Goal: Task Accomplishment & Management: Use online tool/utility

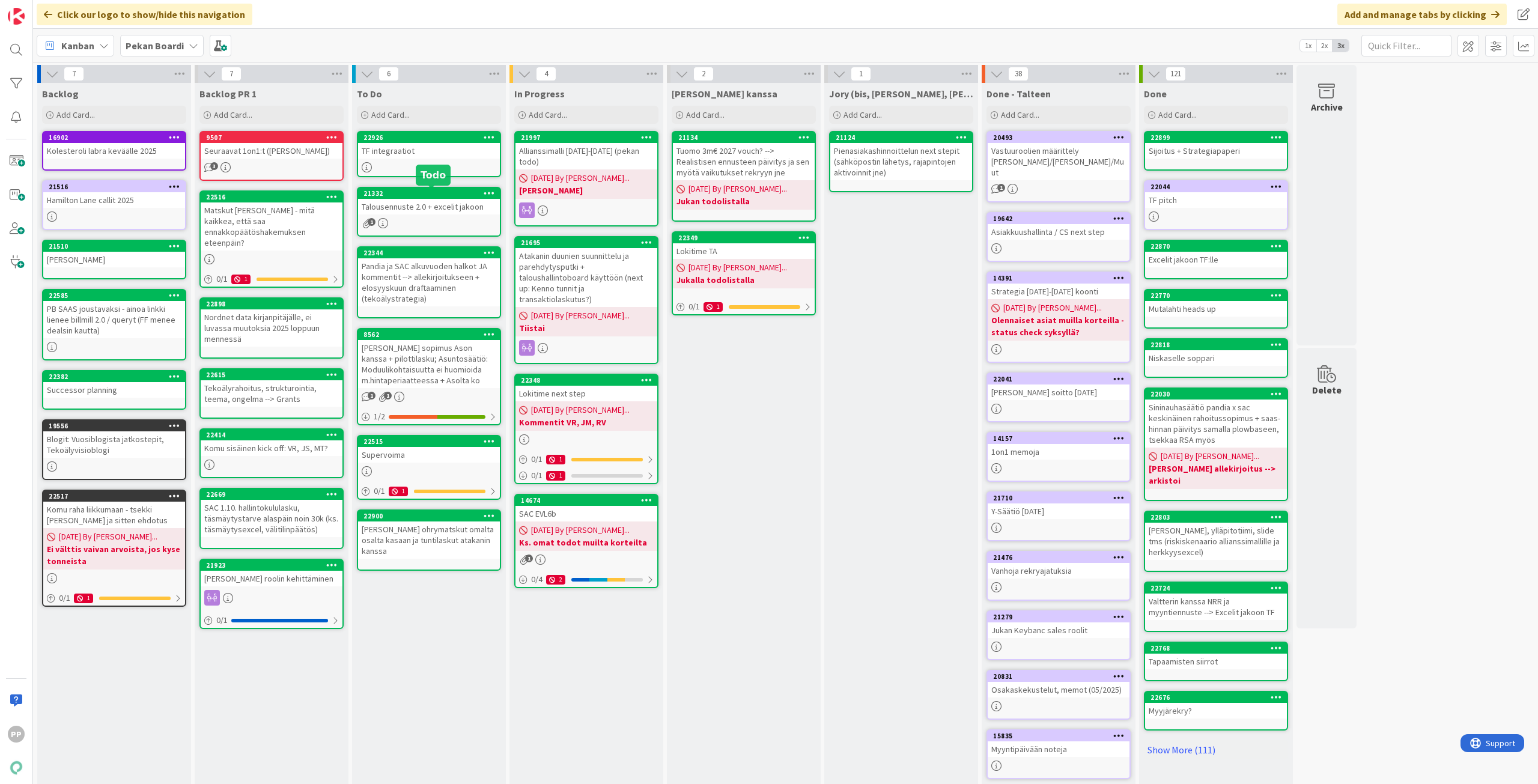
click at [424, 205] on div "Talousennuste 2.0 + excelit jakoon" at bounding box center [429, 206] width 142 height 15
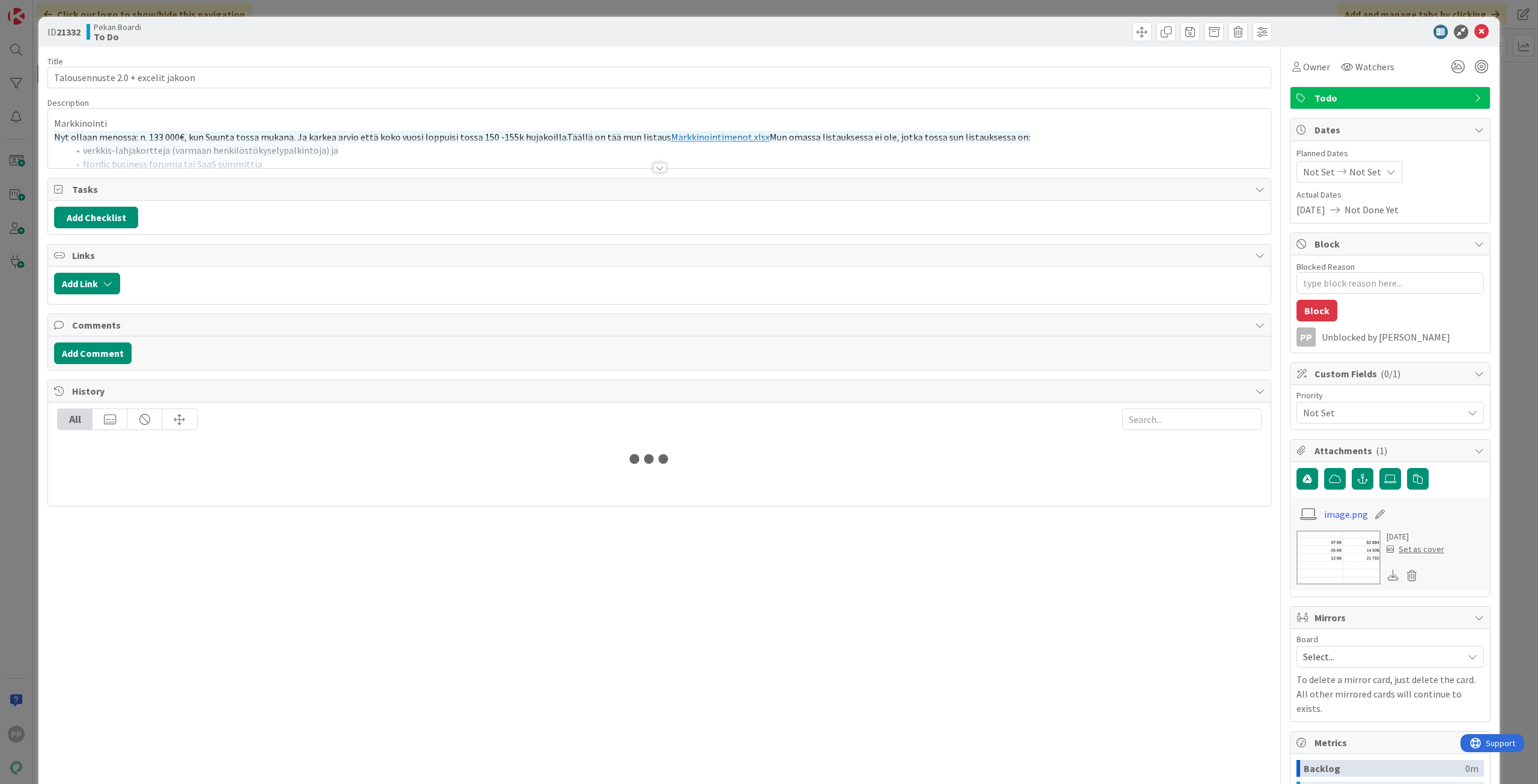
type textarea "x"
click at [368, 161] on div at bounding box center [659, 153] width 1222 height 31
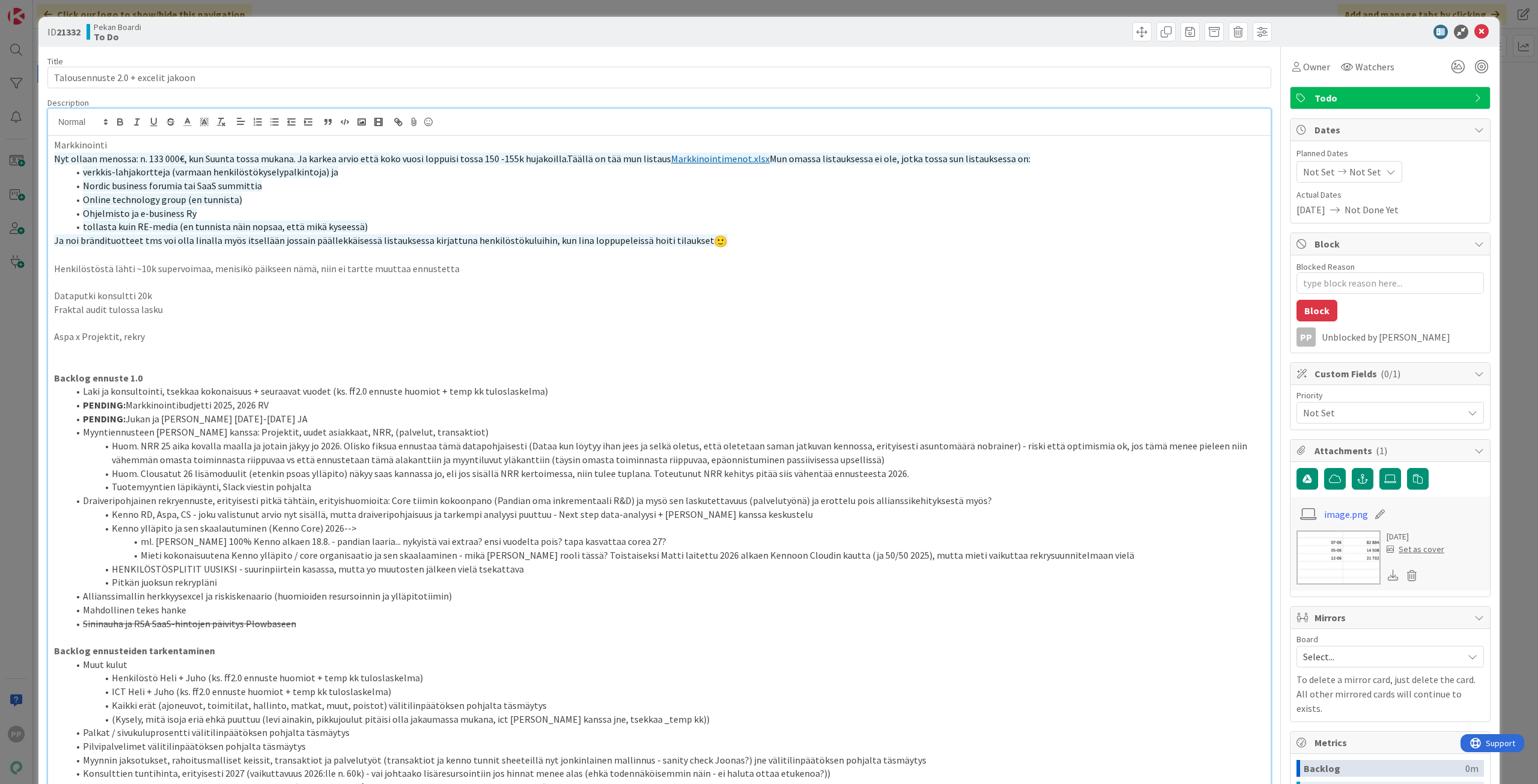
click at [400, 317] on p at bounding box center [660, 323] width 1211 height 14
click at [400, 343] on p "Aspa x Projektit, rekry" at bounding box center [660, 336] width 1211 height 14
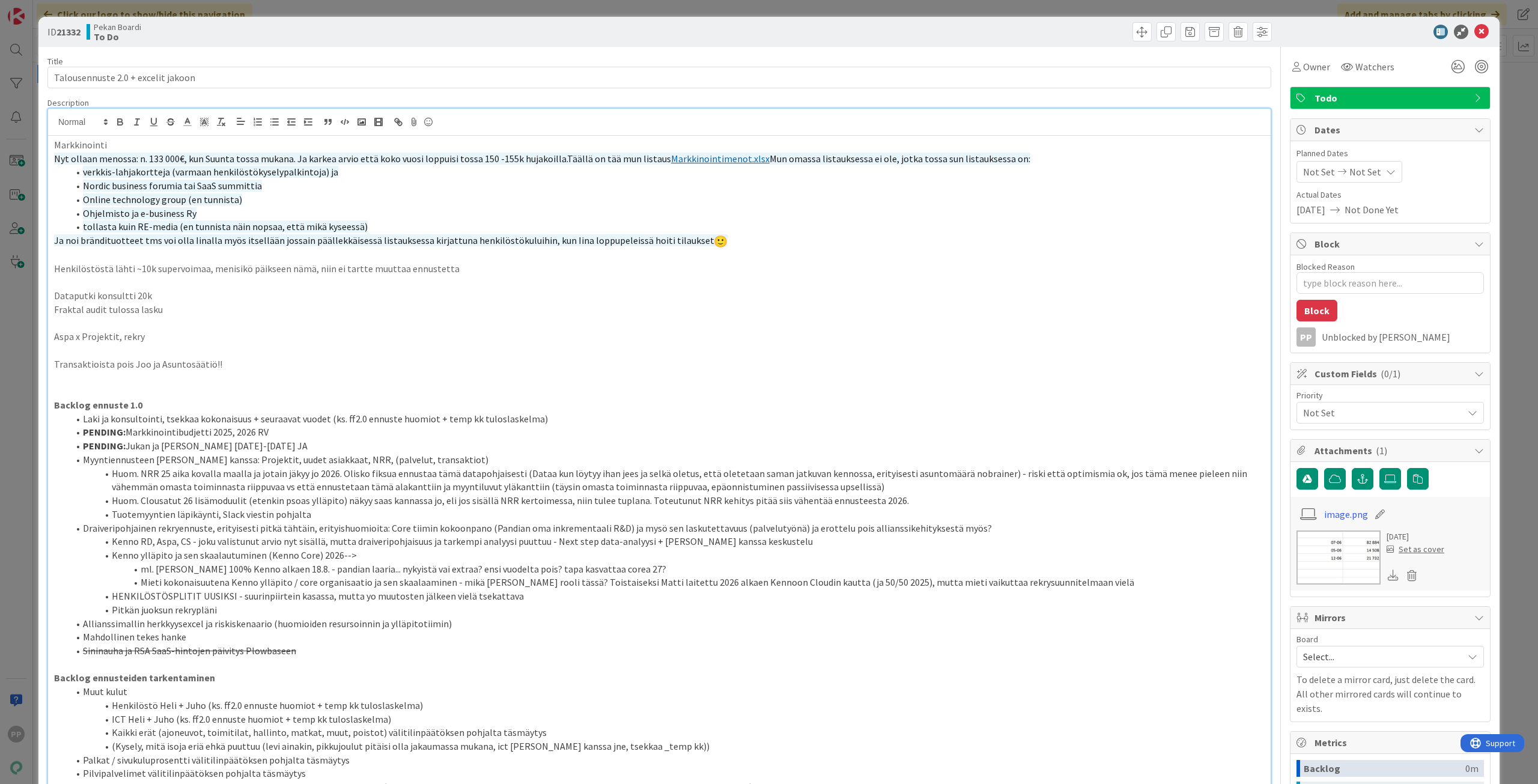
click at [398, 405] on p "Backlog ennuste 1.0" at bounding box center [660, 405] width 1211 height 14
drag, startPoint x: 399, startPoint y: 51, endPoint x: 402, endPoint y: 21, distance: 30.1
click at [404, 4] on div "ID 21332 Pekan Boardi To Do Title 34 / 128 Talousennuste 2.0 + excelit jakoon D…" at bounding box center [769, 392] width 1538 height 784
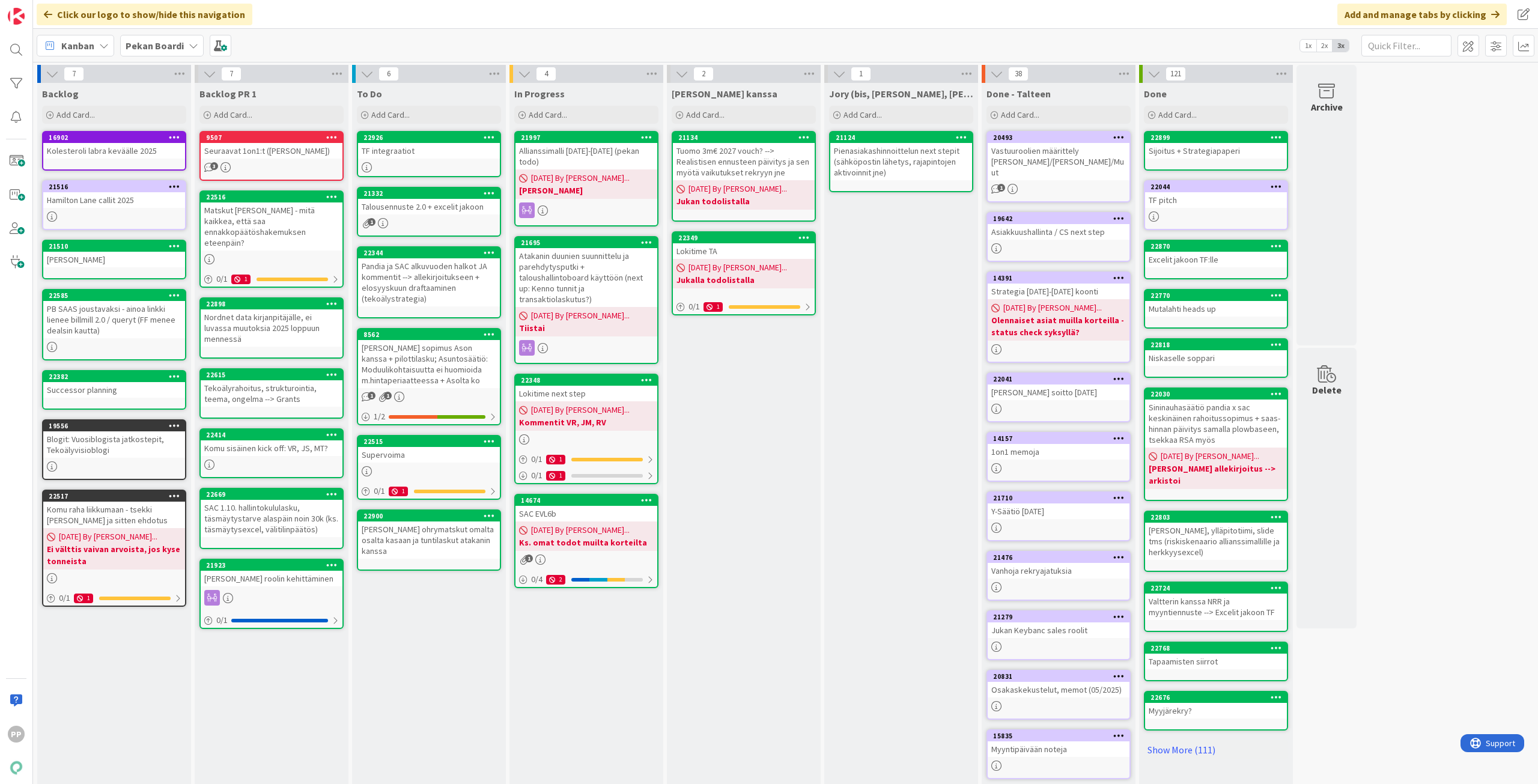
drag, startPoint x: 788, startPoint y: 446, endPoint x: 785, endPoint y: 440, distance: 6.7
click at [788, 446] on div "[PERSON_NAME] kanssa Add Card... 21134 Tuomo 3m€ 2027 vouch? --> Realistisen en…" at bounding box center [744, 450] width 154 height 735
click at [898, 656] on div "Jory (bis, [PERSON_NAME], [PERSON_NAME]) Add Card... 21124 Pienasiakashinnoitte…" at bounding box center [901, 450] width 154 height 735
click at [719, 590] on div "[PERSON_NAME] kanssa Add Card... 21134 Tuomo 3m€ 2027 vouch? --> Realistisen en…" at bounding box center [744, 450] width 154 height 735
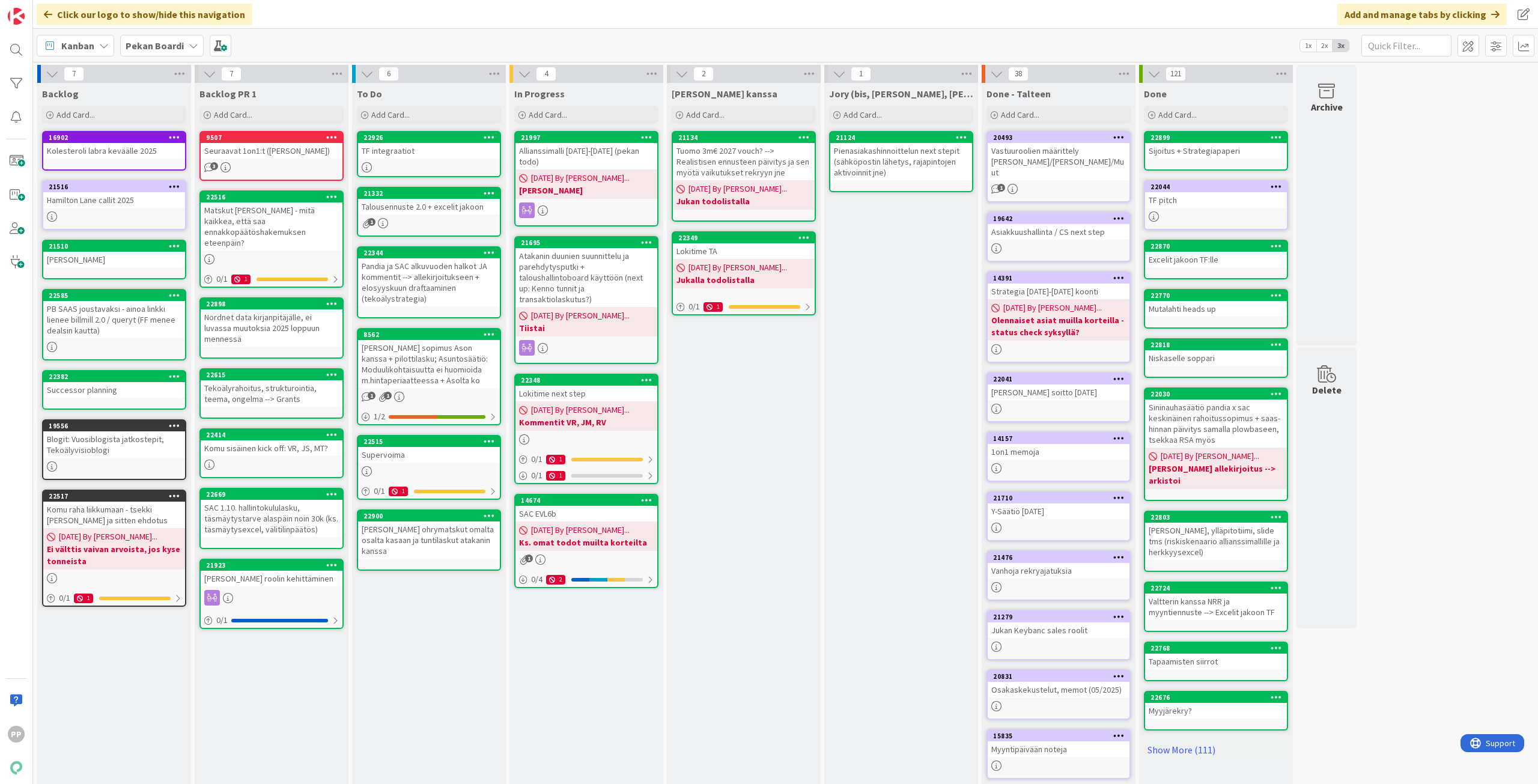
click at [623, 647] on div "In Progress Add Card... 21997 Allianssimalli [DATE]-[DATE] (pekan todo) [DATE] …" at bounding box center [586, 450] width 154 height 735
click at [769, 631] on div "[PERSON_NAME] kanssa Add Card... 21134 Tuomo 3m€ 2027 vouch? --> Realistisen en…" at bounding box center [744, 450] width 154 height 735
click at [802, 622] on div "[PERSON_NAME] kanssa Add Card... 21134 Tuomo 3m€ 2027 vouch? --> Realistisen en…" at bounding box center [744, 450] width 154 height 735
click at [848, 605] on div "Jory (bis, [PERSON_NAME], [PERSON_NAME]) Add Card... 21124 Pienasiakashinnoitte…" at bounding box center [901, 450] width 154 height 735
click at [752, 418] on div "[PERSON_NAME] kanssa Add Card... 21134 Tuomo 3m€ 2027 vouch? --> Realistisen en…" at bounding box center [744, 450] width 154 height 735
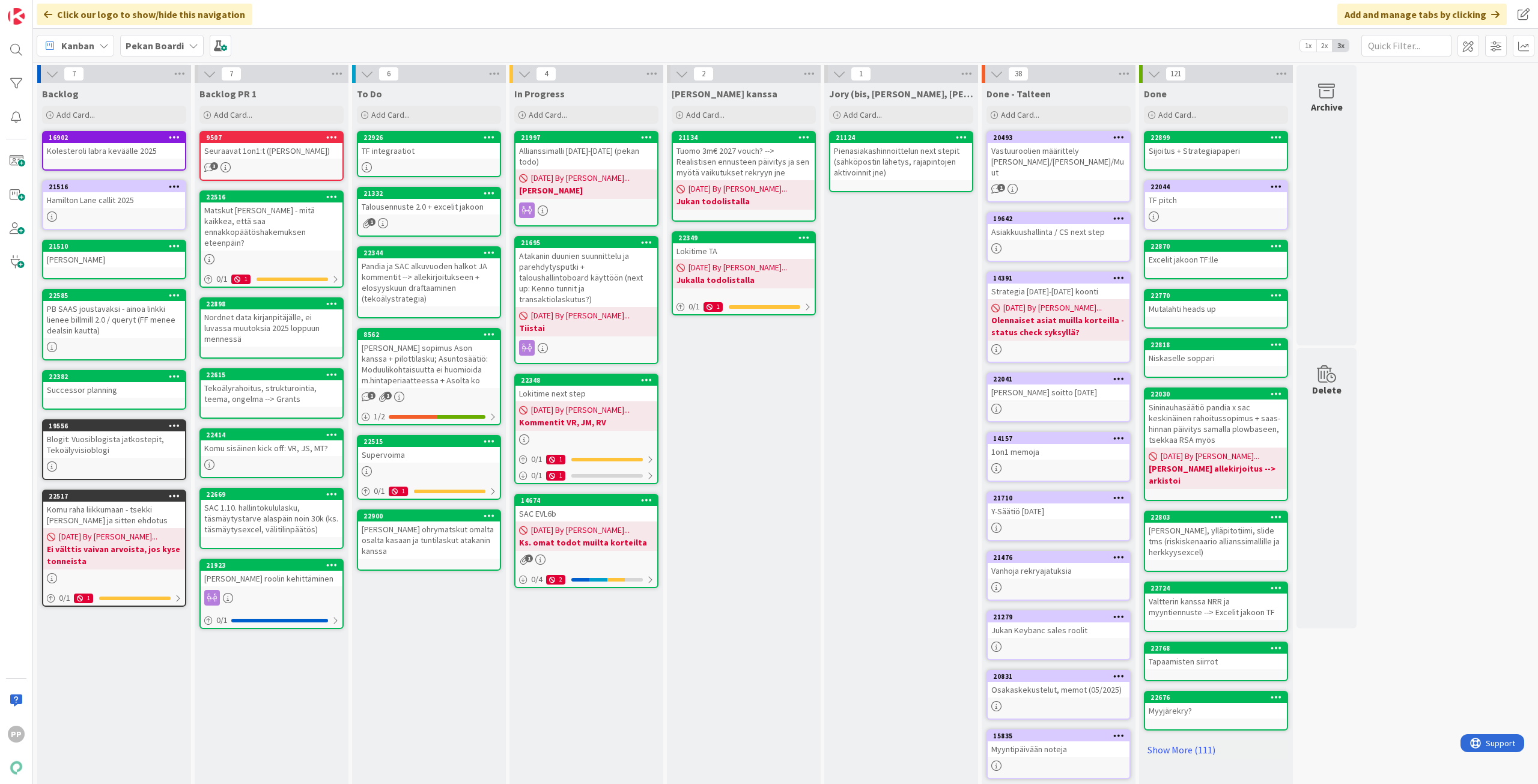
click at [448, 150] on div "TF integraatiot" at bounding box center [429, 150] width 142 height 15
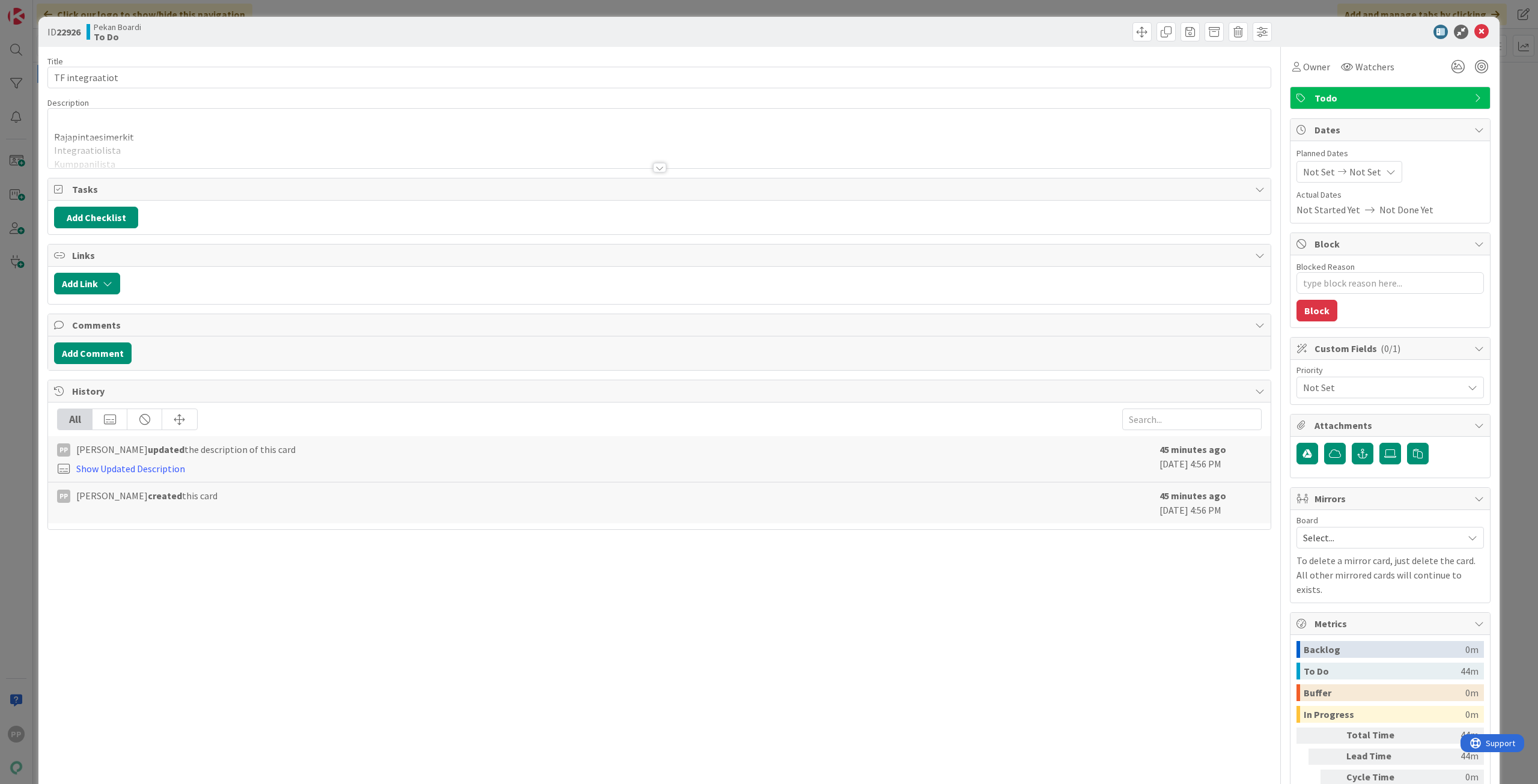
click at [377, 156] on div at bounding box center [659, 153] width 1222 height 31
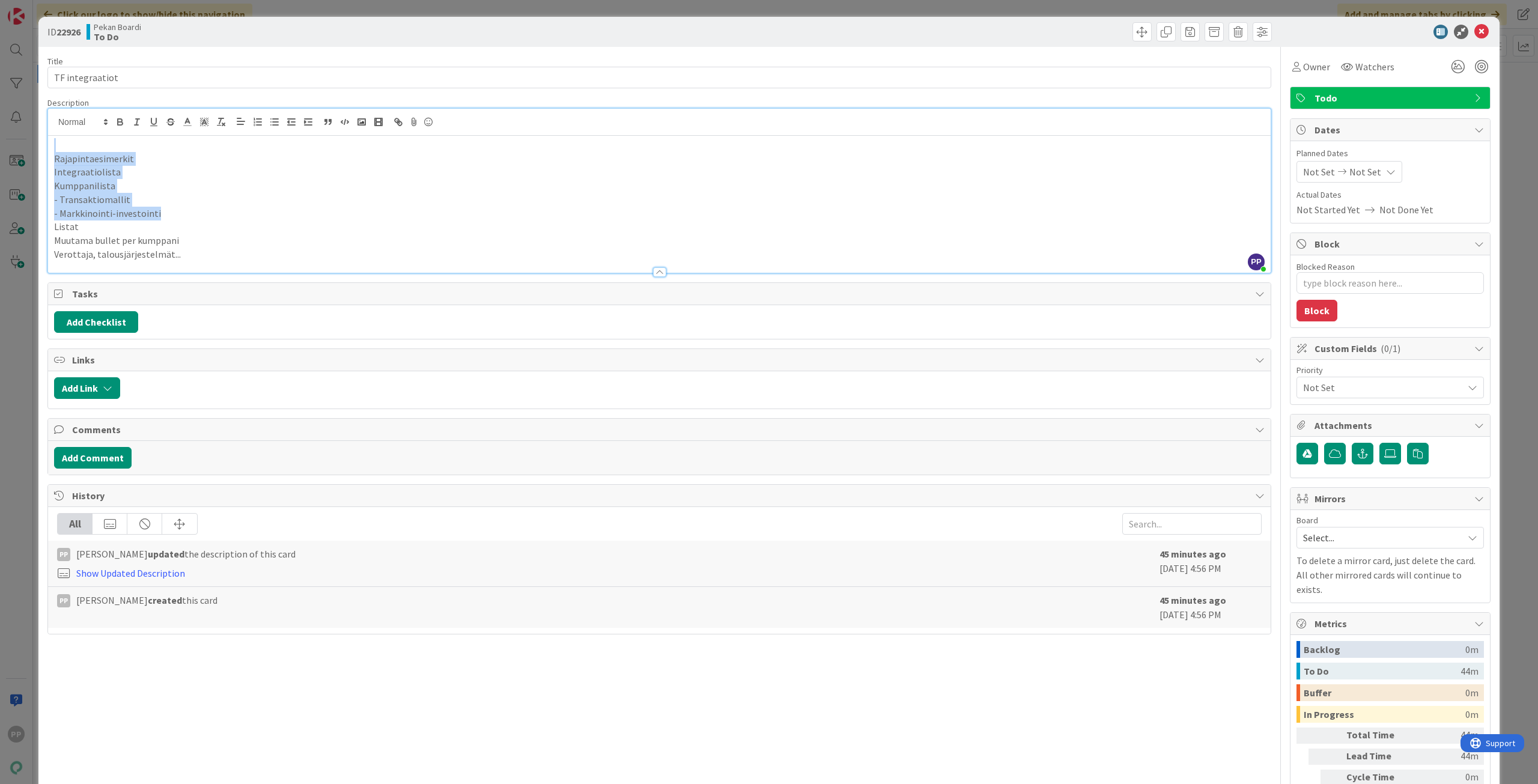
drag, startPoint x: 68, startPoint y: 149, endPoint x: 190, endPoint y: 212, distance: 137.3
click at [190, 212] on div "Rajapintaesimerkit Integraatiolista Kumppanilista - Transaktiomallit - Markkino…" at bounding box center [659, 204] width 1222 height 137
click at [192, 214] on p "- Markkinointi-investointi" at bounding box center [660, 213] width 1211 height 14
click at [196, 215] on p "- Markkinointi-investointi" at bounding box center [660, 213] width 1211 height 14
drag, startPoint x: 196, startPoint y: 215, endPoint x: 244, endPoint y: 246, distance: 57.1
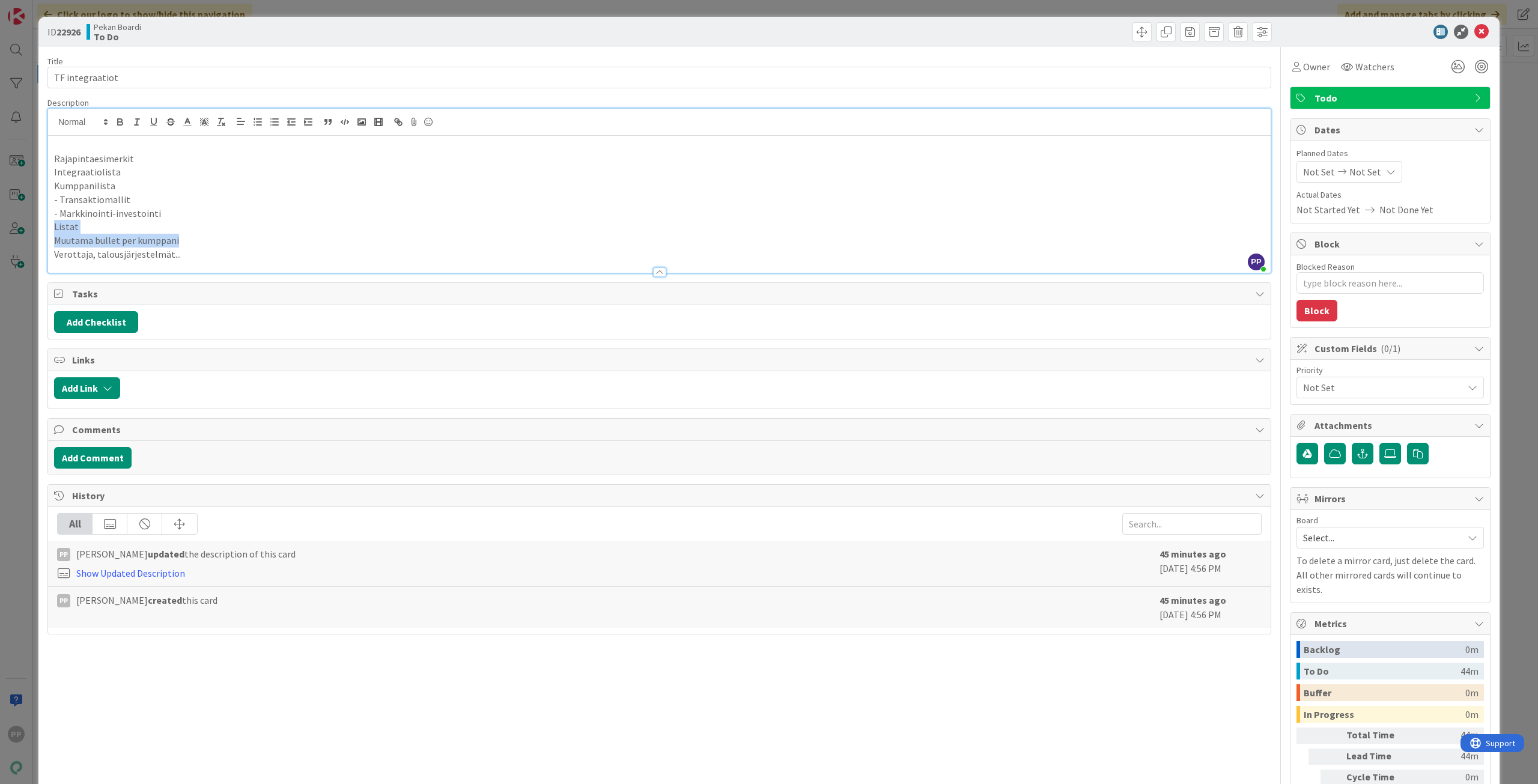
click at [244, 246] on div "Rajapintaesimerkit Integraatiolista Kumppanilista - Transaktiomallit - Markkino…" at bounding box center [659, 204] width 1222 height 137
click at [244, 246] on p "Muutama bullet per kumppani" at bounding box center [660, 240] width 1211 height 14
click at [1474, 24] on icon at bounding box center [1481, 32] width 15 height 15
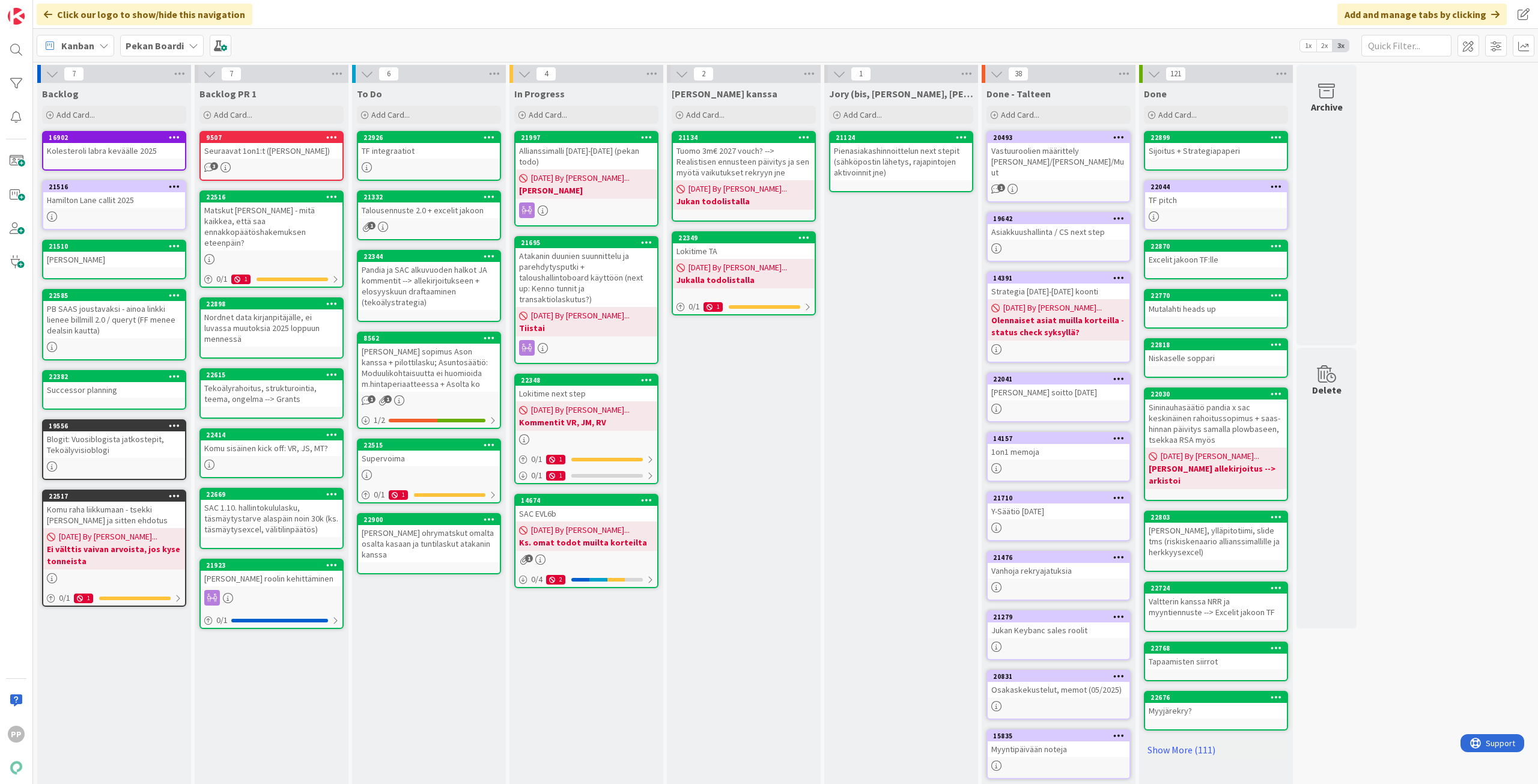
click at [788, 467] on div "[PERSON_NAME] kanssa Add Card... 21134 Tuomo 3m€ 2027 vouch? --> Realistisen en…" at bounding box center [744, 450] width 154 height 735
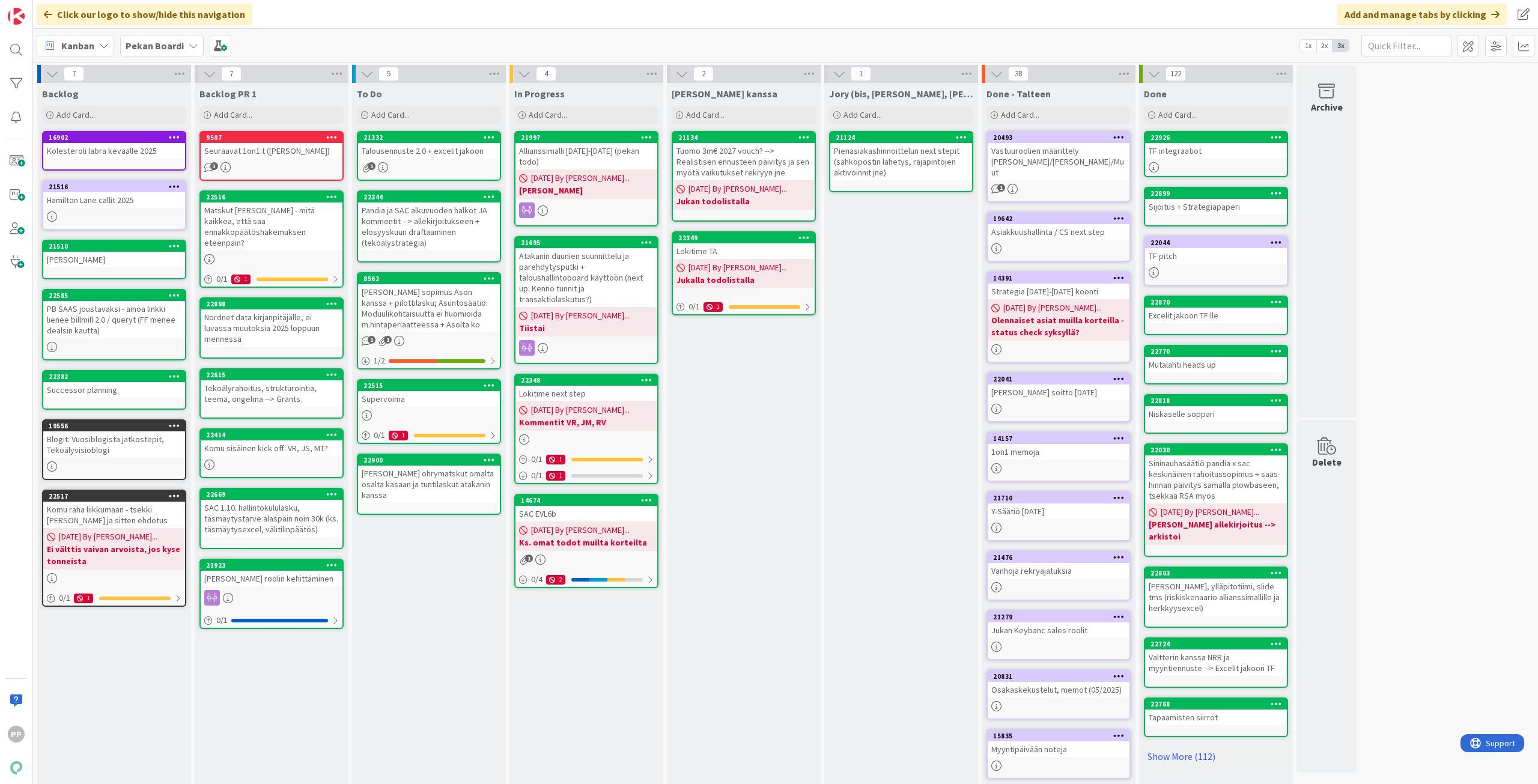
click at [788, 438] on div "[PERSON_NAME] kanssa Add Card... 21134 Tuomo 3m€ 2027 vouch? --> Realistisen en…" at bounding box center [744, 450] width 154 height 735
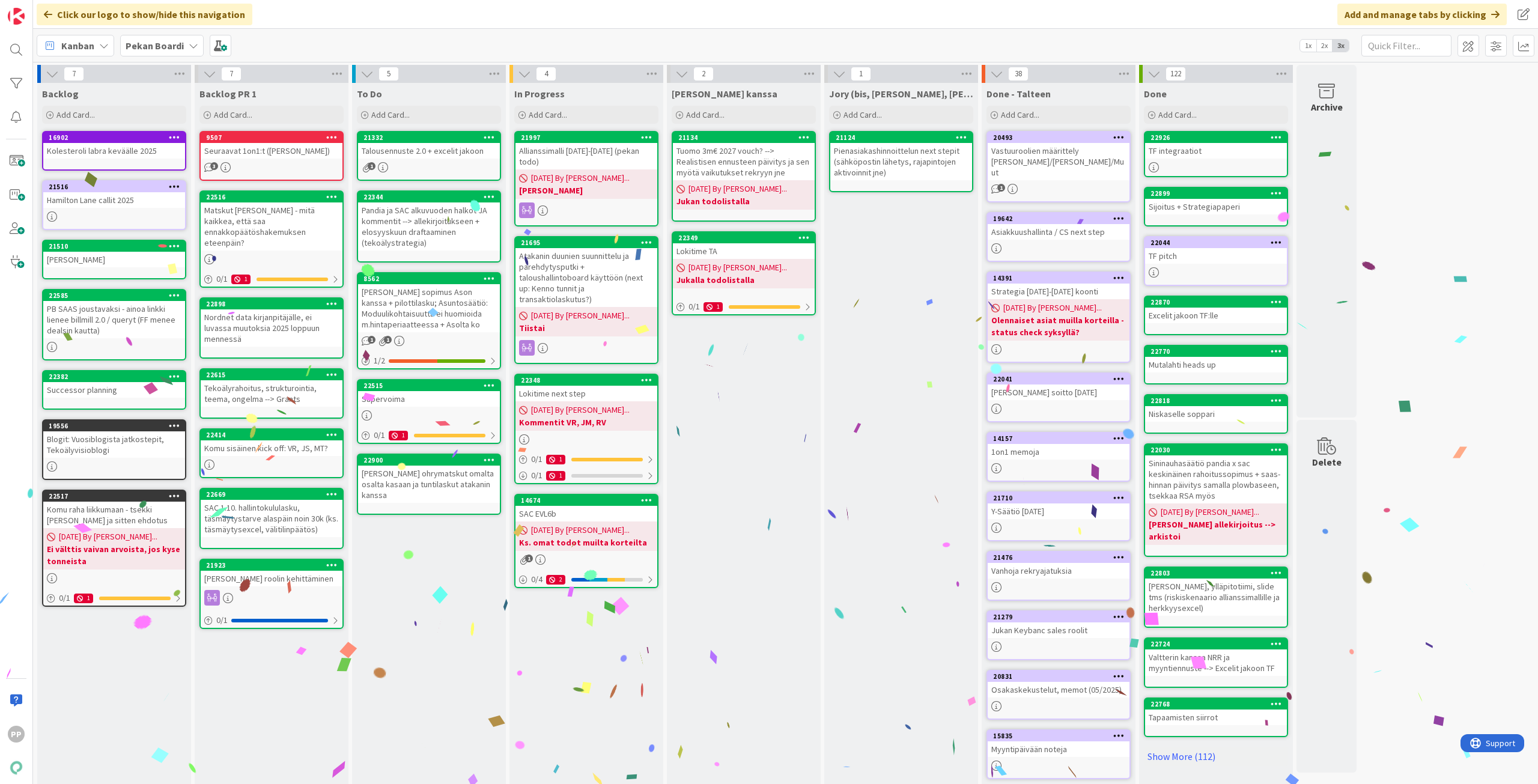
click at [755, 631] on div "[PERSON_NAME] kanssa Add Card... 21134 Tuomo 3m€ 2027 vouch? --> Realistisen en…" at bounding box center [744, 450] width 154 height 735
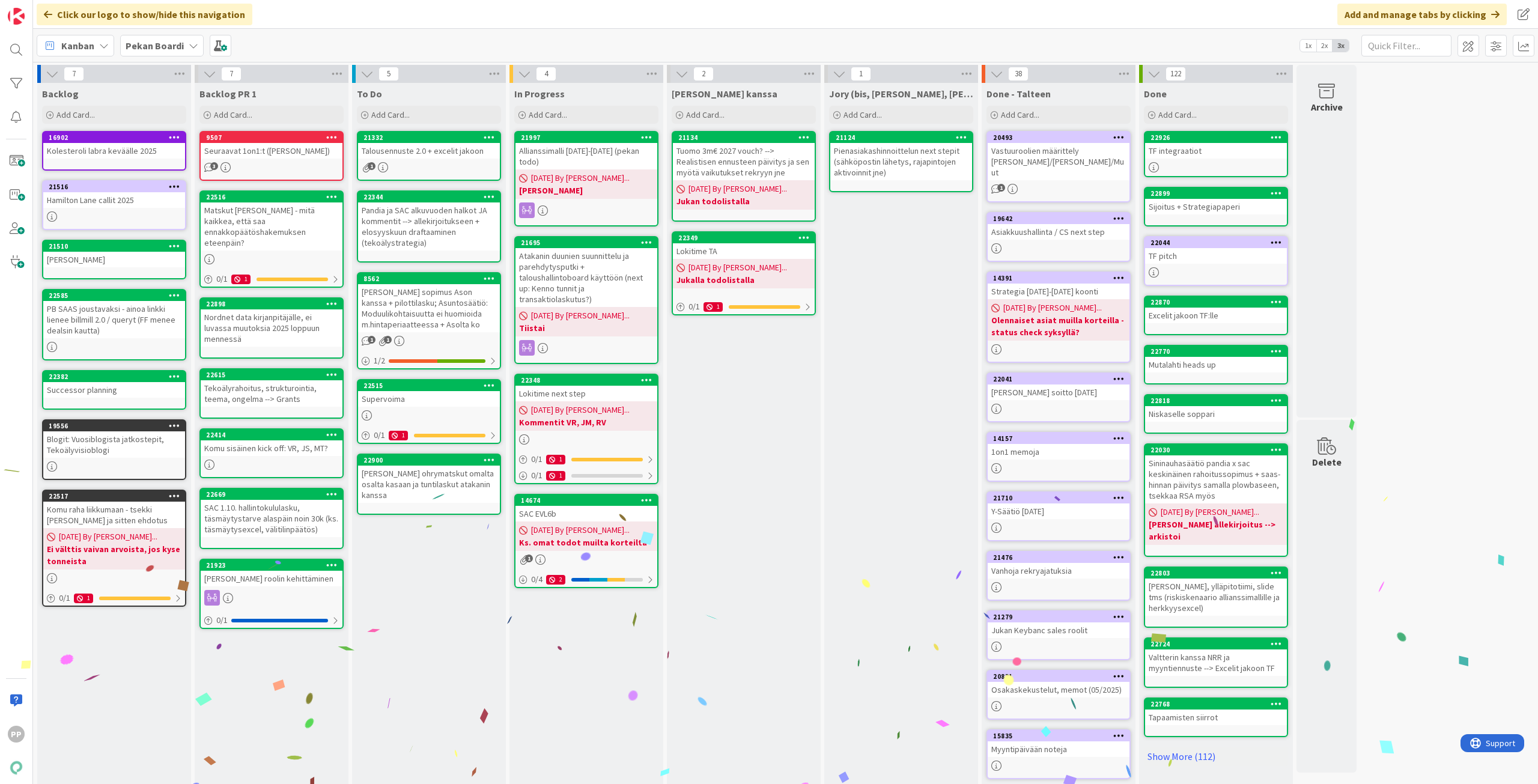
click at [754, 666] on div "[PERSON_NAME] kanssa Add Card... 21134 Tuomo 3m€ 2027 vouch? --> Realistisen en…" at bounding box center [744, 450] width 154 height 735
click at [751, 677] on div "[PERSON_NAME] kanssa Add Card... 21134 Tuomo 3m€ 2027 vouch? --> Realistisen en…" at bounding box center [744, 450] width 154 height 735
click at [448, 45] on div "Kanban Pekan Boardi 1x 2x 3x" at bounding box center [786, 45] width 1505 height 33
click at [754, 415] on div "[PERSON_NAME] kanssa Add Card... 21134 Tuomo 3m€ 2027 vouch? --> Realistisen en…" at bounding box center [744, 450] width 154 height 735
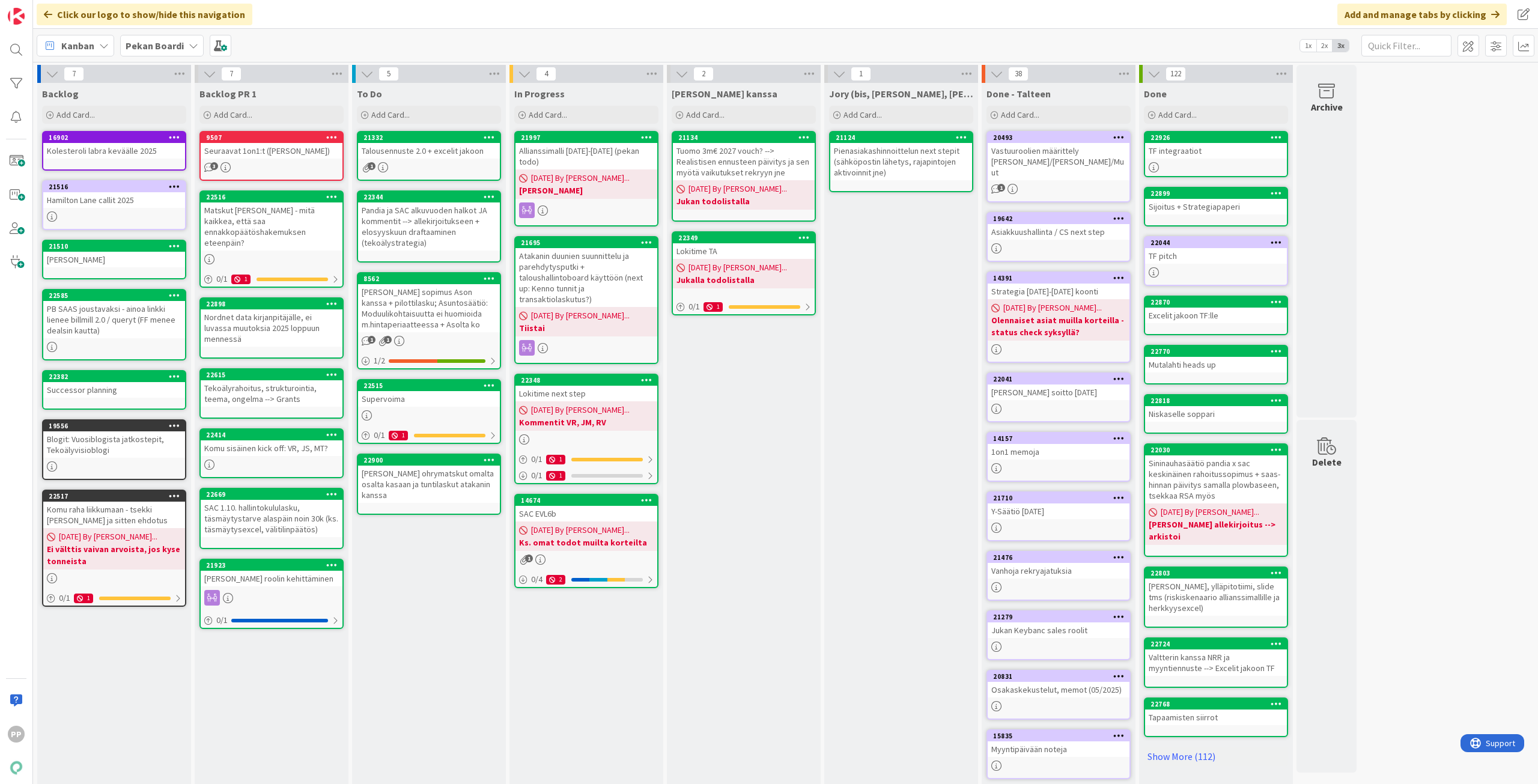
click at [610, 23] on div "Click our logo to show/hide this navigation Add and manage tabs by clicking" at bounding box center [786, 14] width 1505 height 29
drag, startPoint x: 669, startPoint y: 27, endPoint x: 726, endPoint y: 51, distance: 61.8
click at [726, 51] on div "Click our logo to show/hide this navigation Add and manage tabs by clicking Kan…" at bounding box center [786, 392] width 1505 height 784
click at [726, 51] on div "Kanban Pekan Boardi 1x 2x 3x" at bounding box center [786, 45] width 1505 height 33
click at [426, 563] on div "To Do Add Card... Template Not Set Title 0 / 128 Label Todo Show More... Add Ad…" at bounding box center [429, 450] width 154 height 735
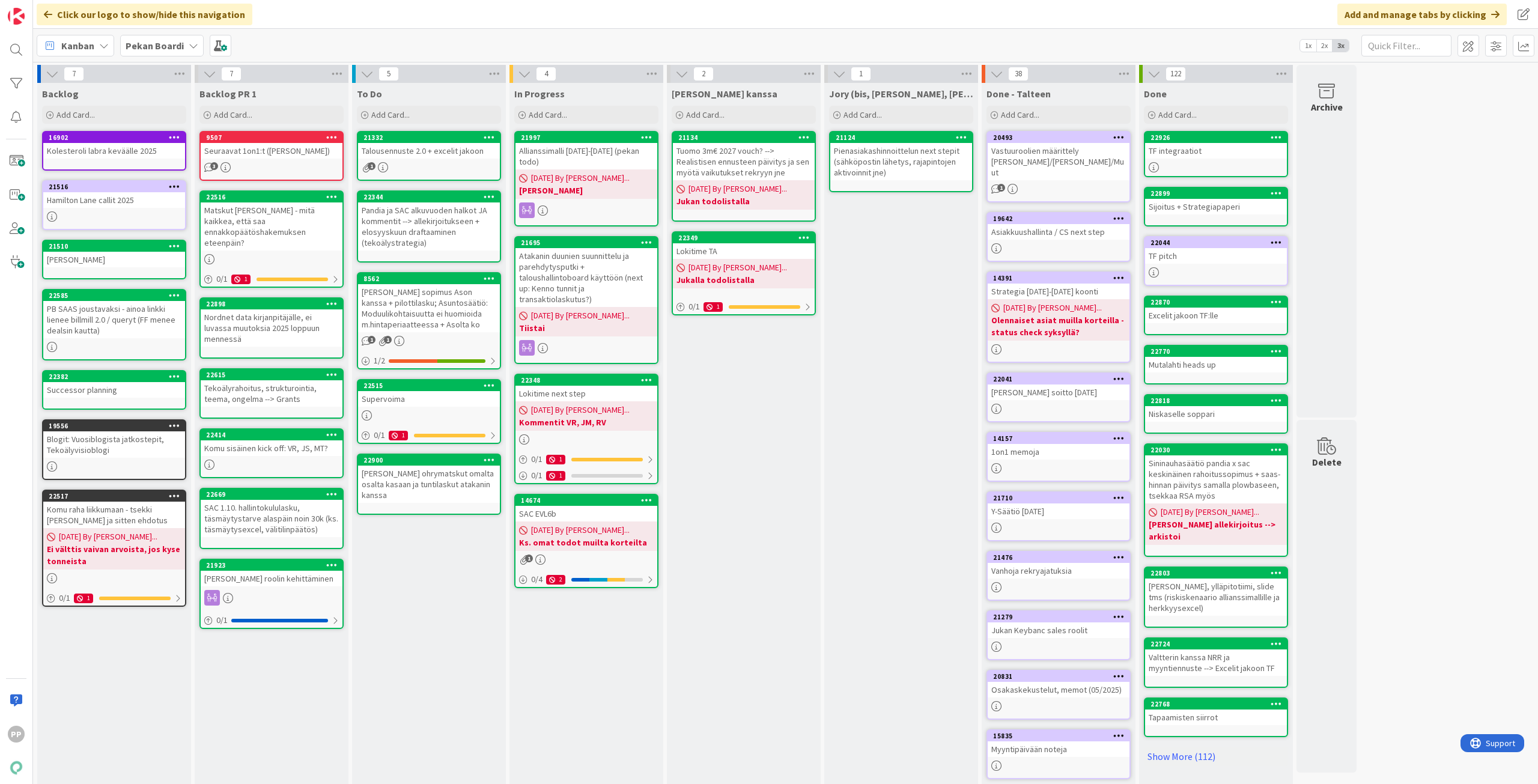
click at [1494, 459] on div "7 Backlog Add Card... 16902 Kolesteroli labra keväälle 2025 [GEOGRAPHIC_DATA] c…" at bounding box center [786, 444] width 1500 height 759
click at [1480, 438] on div "7 Backlog Add Card... 16902 Kolesteroli labra keväälle 2025 [GEOGRAPHIC_DATA] c…" at bounding box center [786, 444] width 1500 height 759
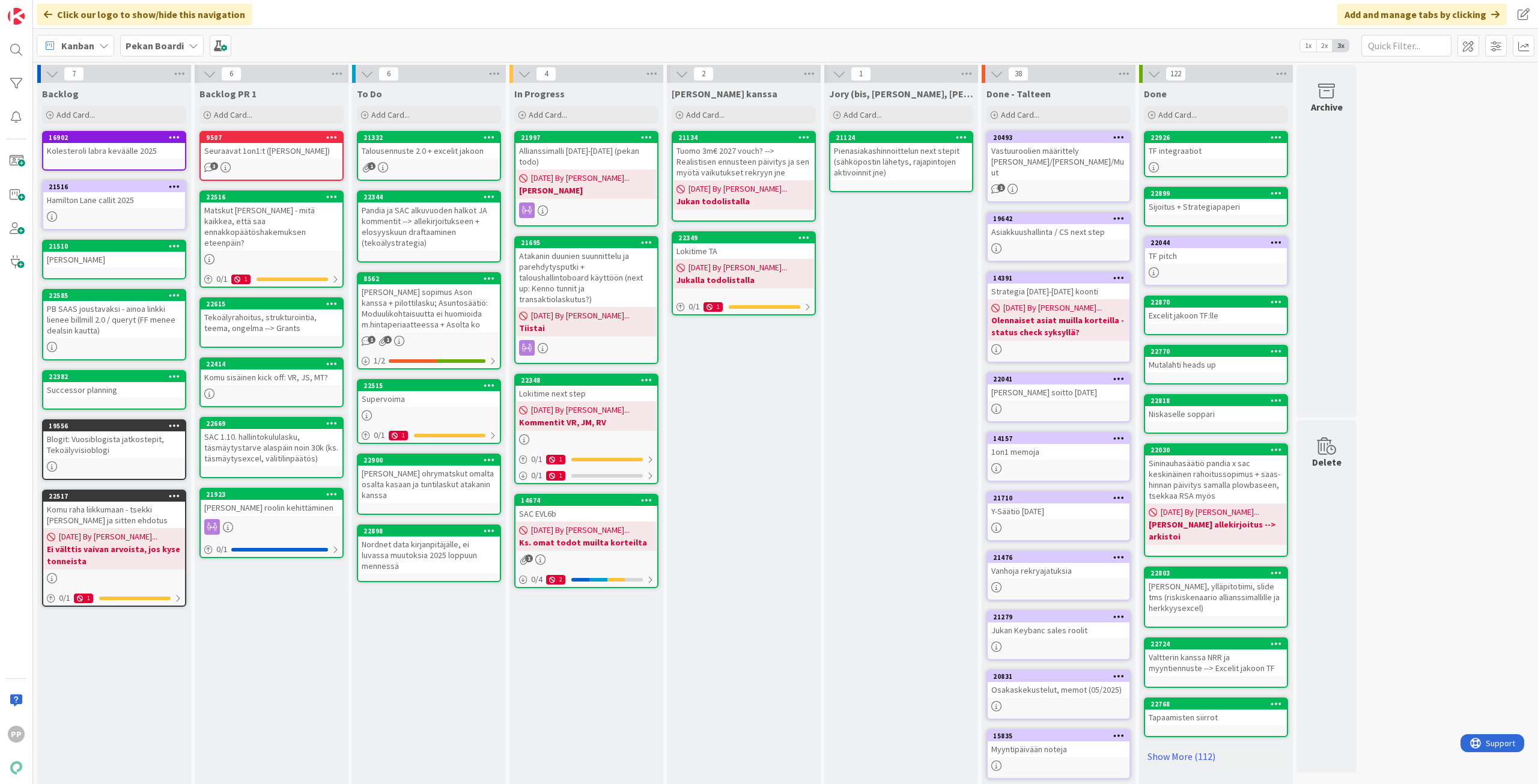
click at [431, 699] on div "To Do Add Card... Template Not Set Title 0 / 128 Label Todo Show More... Add Ad…" at bounding box center [429, 450] width 154 height 735
click at [444, 146] on div "Talousennuste 2.0 + excelit jakoon" at bounding box center [429, 150] width 142 height 15
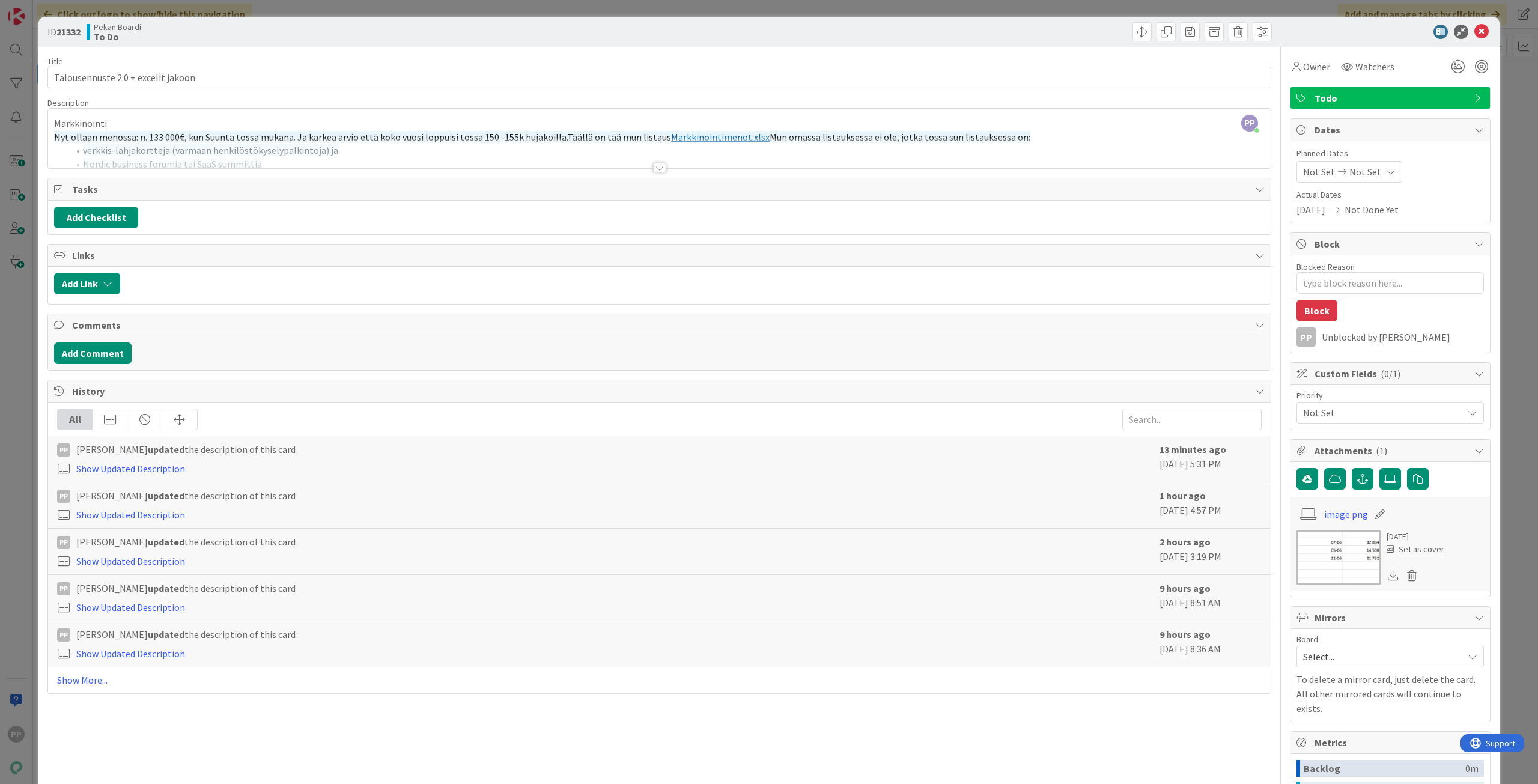
click at [320, 149] on div at bounding box center [659, 153] width 1222 height 31
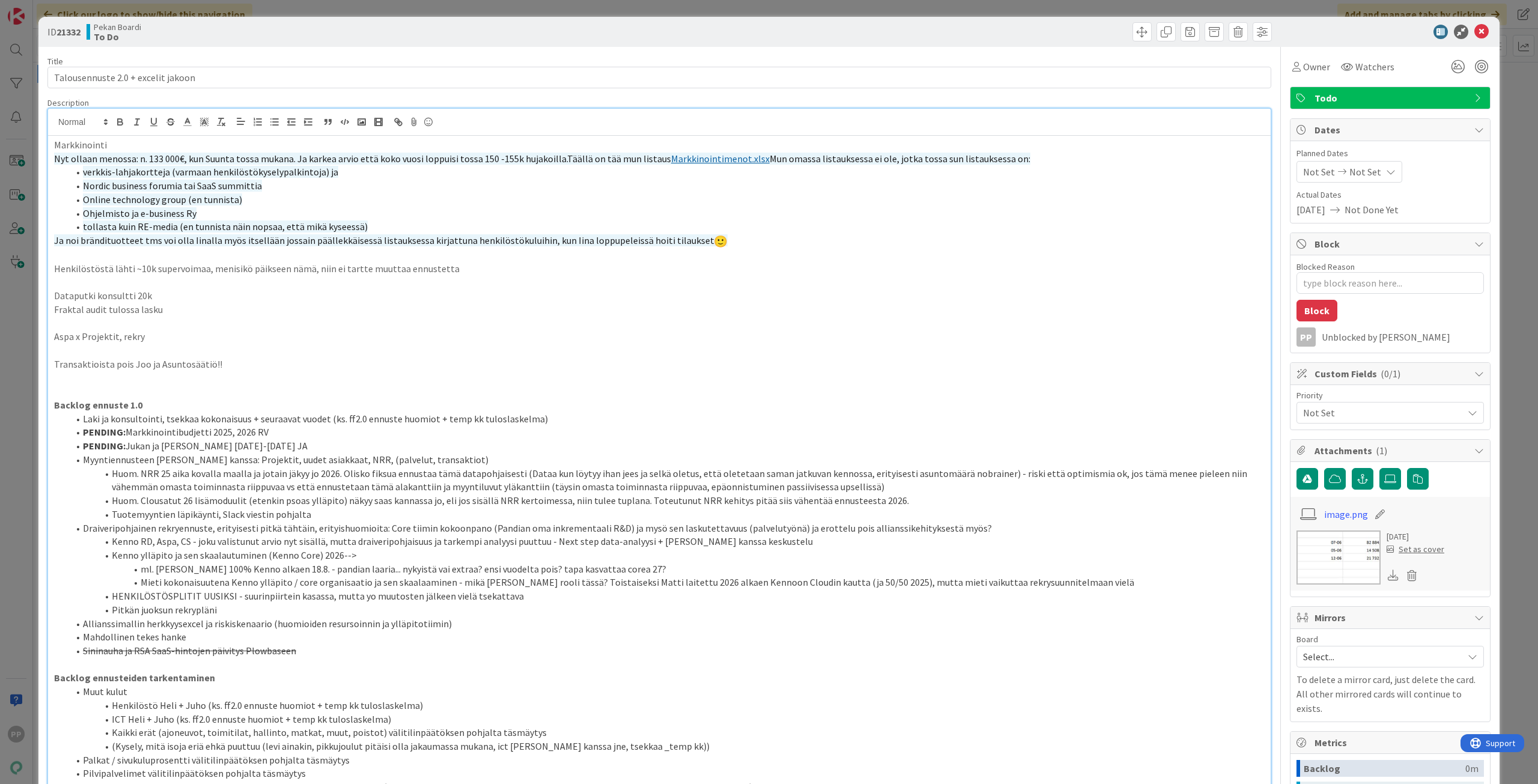
click at [241, 202] on li "Online technology group (en tunnista)" at bounding box center [666, 199] width 1196 height 14
drag, startPoint x: 88, startPoint y: 193, endPoint x: 207, endPoint y: 208, distance: 119.9
click at [207, 208] on ol "verkkis-lahjakortteja (varmaan henkilöstökyselypalkintoja) ja Nordic business f…" at bounding box center [660, 199] width 1211 height 68
click at [211, 212] on li "Ohjelmisto ja e-business Ry" at bounding box center [666, 213] width 1196 height 14
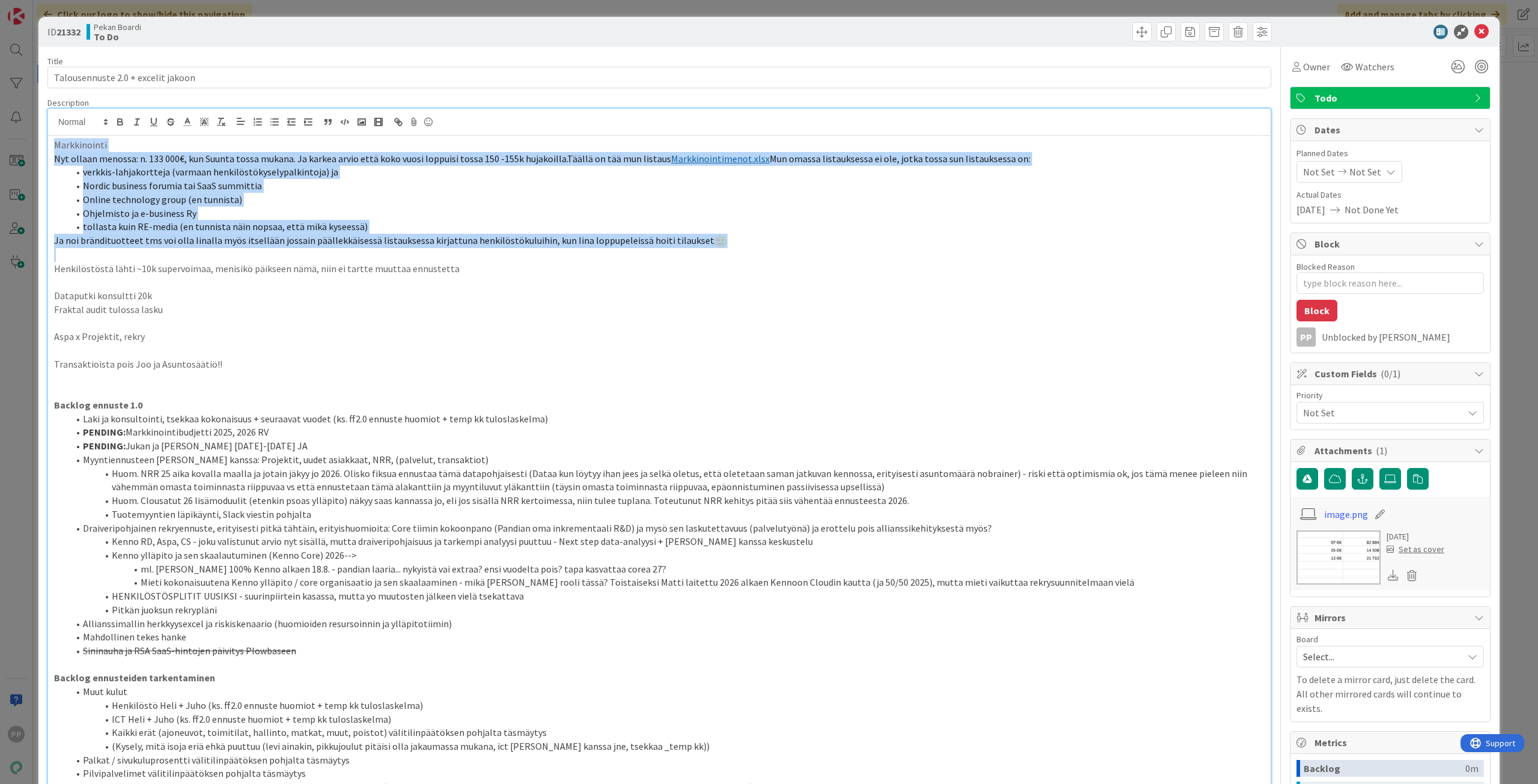
drag, startPoint x: 179, startPoint y: 254, endPoint x: 15, endPoint y: 60, distance: 254.0
click at [15, 60] on div "ID 21332 Pekan Boardi To Do Title 34 / 128 Talousennuste 2.0 + excelit jakoon D…" at bounding box center [769, 392] width 1538 height 784
drag, startPoint x: 478, startPoint y: 270, endPoint x: 0, endPoint y: 26, distance: 536.7
click at [0, 30] on div "ID 21332 Pekan Boardi To Do Title 34 / 128 Talousennuste 2.0 + excelit jakoon D…" at bounding box center [769, 392] width 1538 height 784
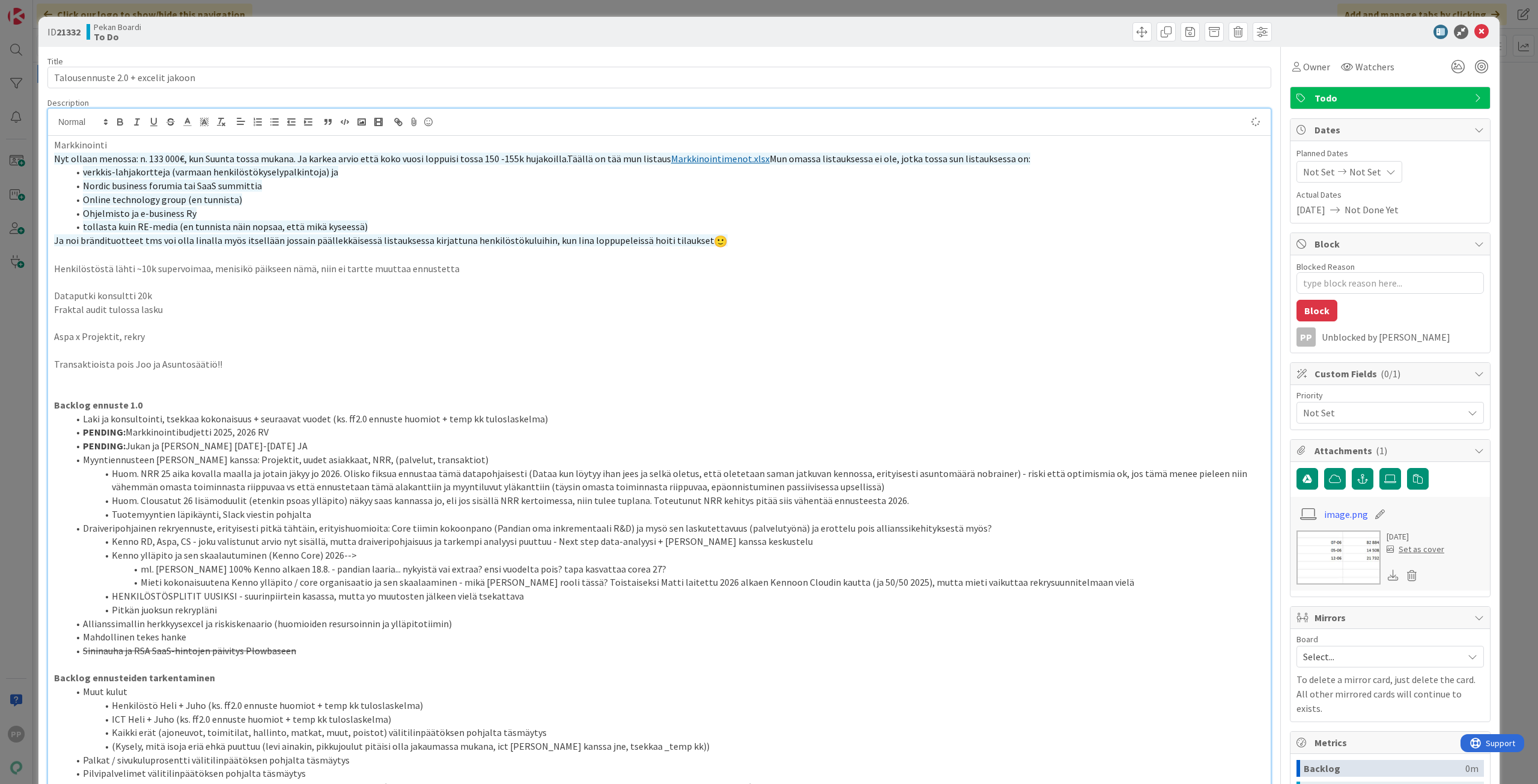
click at [498, 280] on p at bounding box center [660, 282] width 1211 height 14
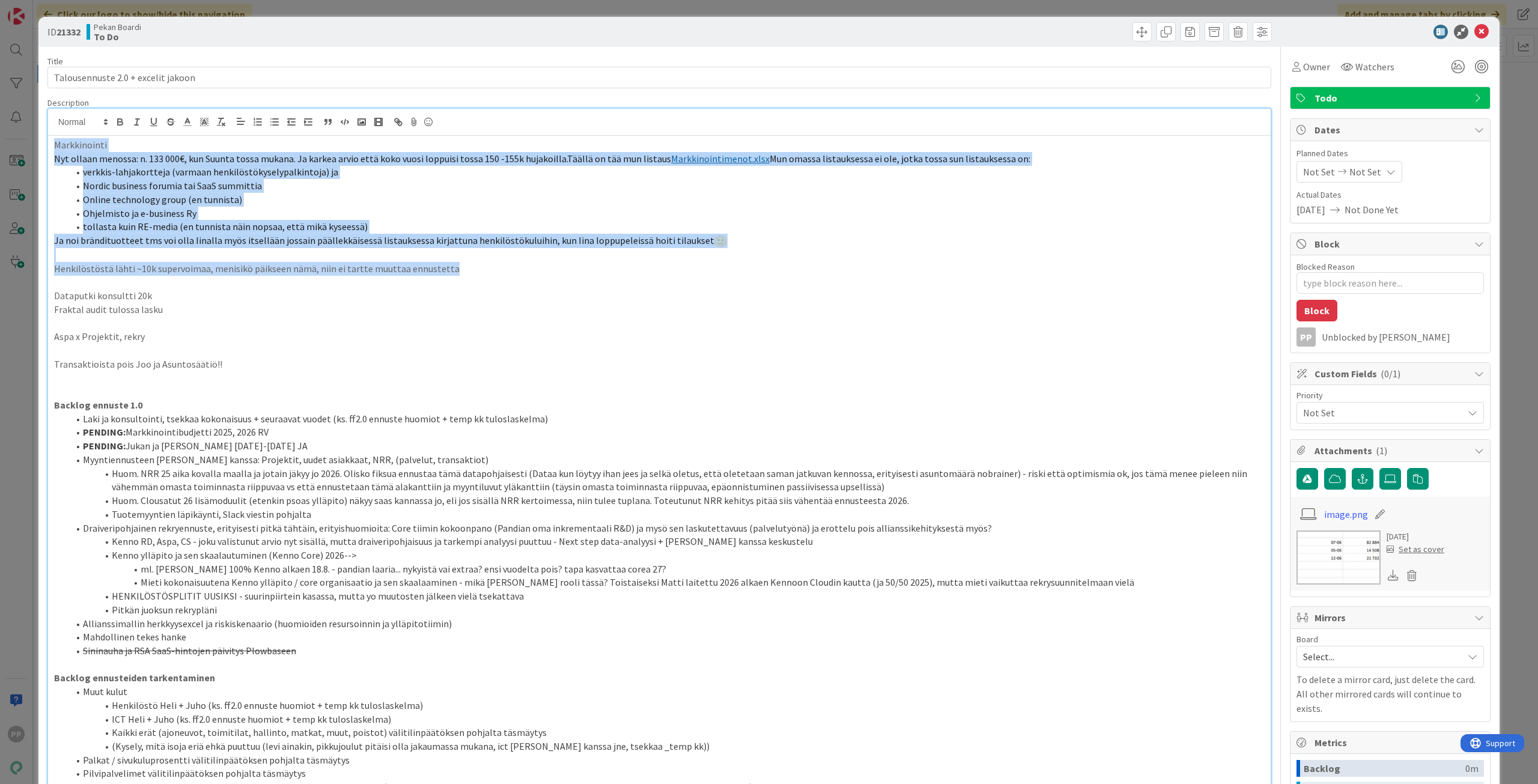
drag, startPoint x: 500, startPoint y: 268, endPoint x: 1, endPoint y: 74, distance: 535.4
click at [2, 80] on div "ID 21332 Pekan Boardi To Do Title 34 / 128 Talousennuste 2.0 + excelit jakoon D…" at bounding box center [769, 392] width 1538 height 784
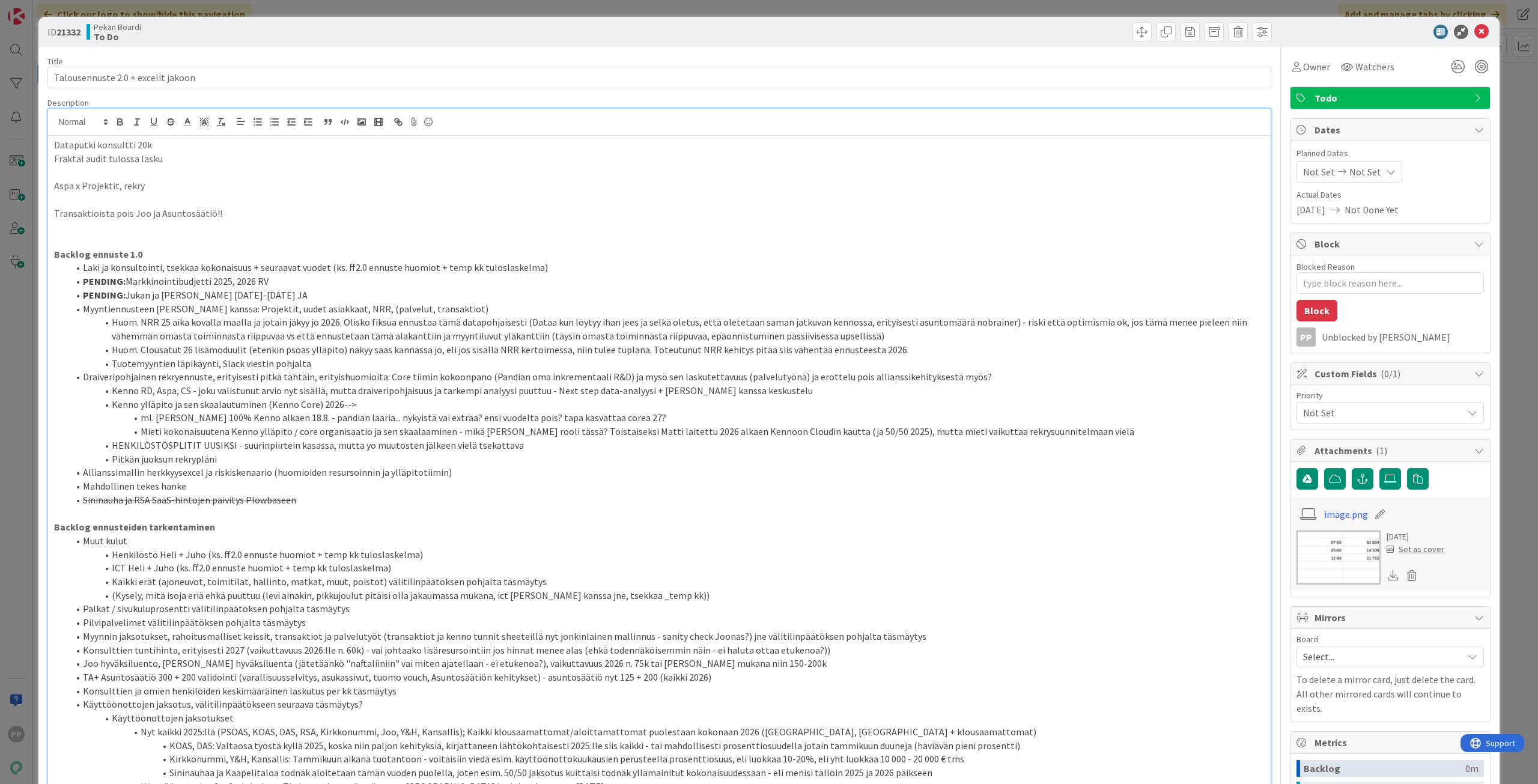
click at [182, 168] on p at bounding box center [660, 172] width 1211 height 14
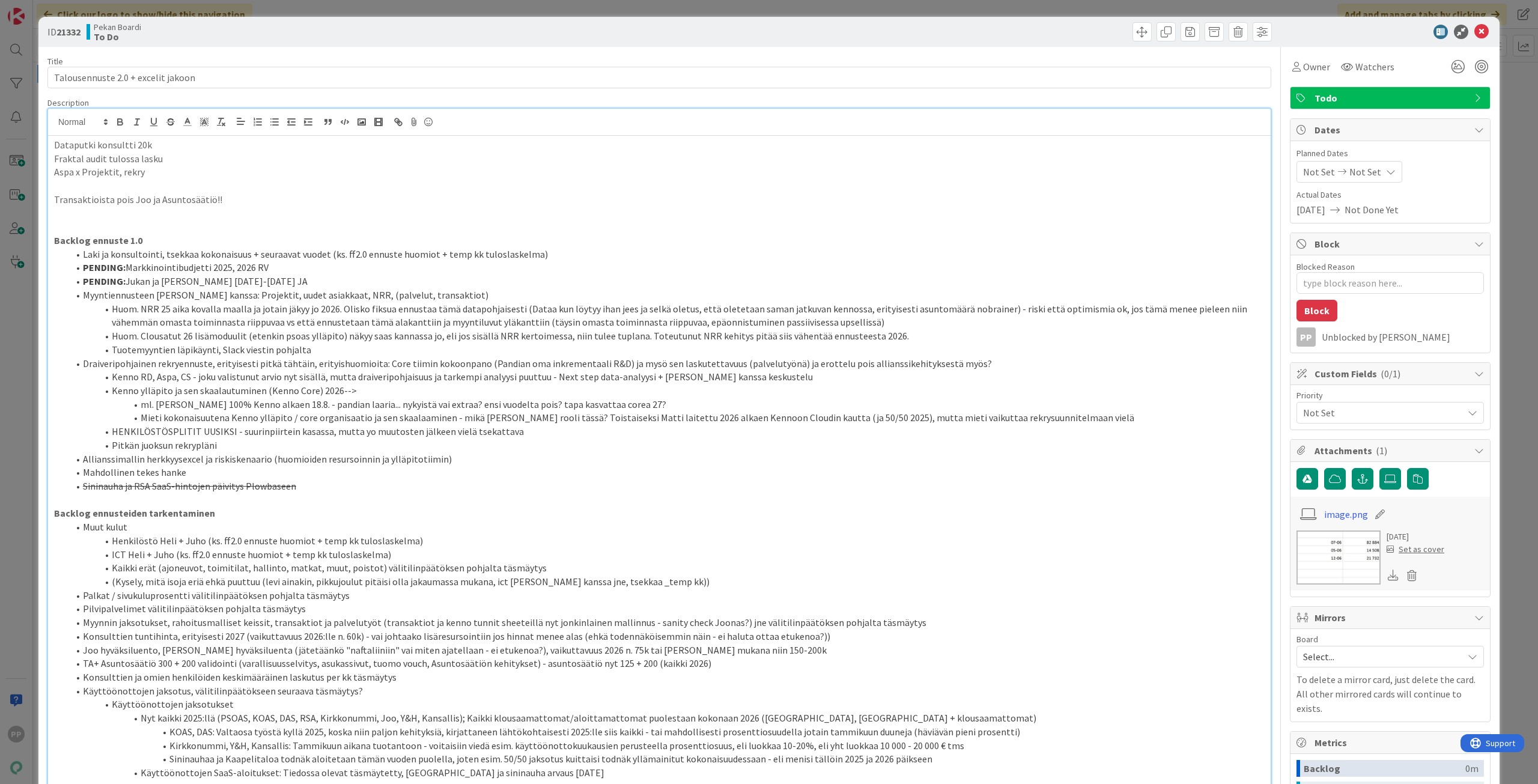
click at [184, 179] on p at bounding box center [660, 185] width 1211 height 14
click at [188, 192] on p at bounding box center [660, 185] width 1211 height 14
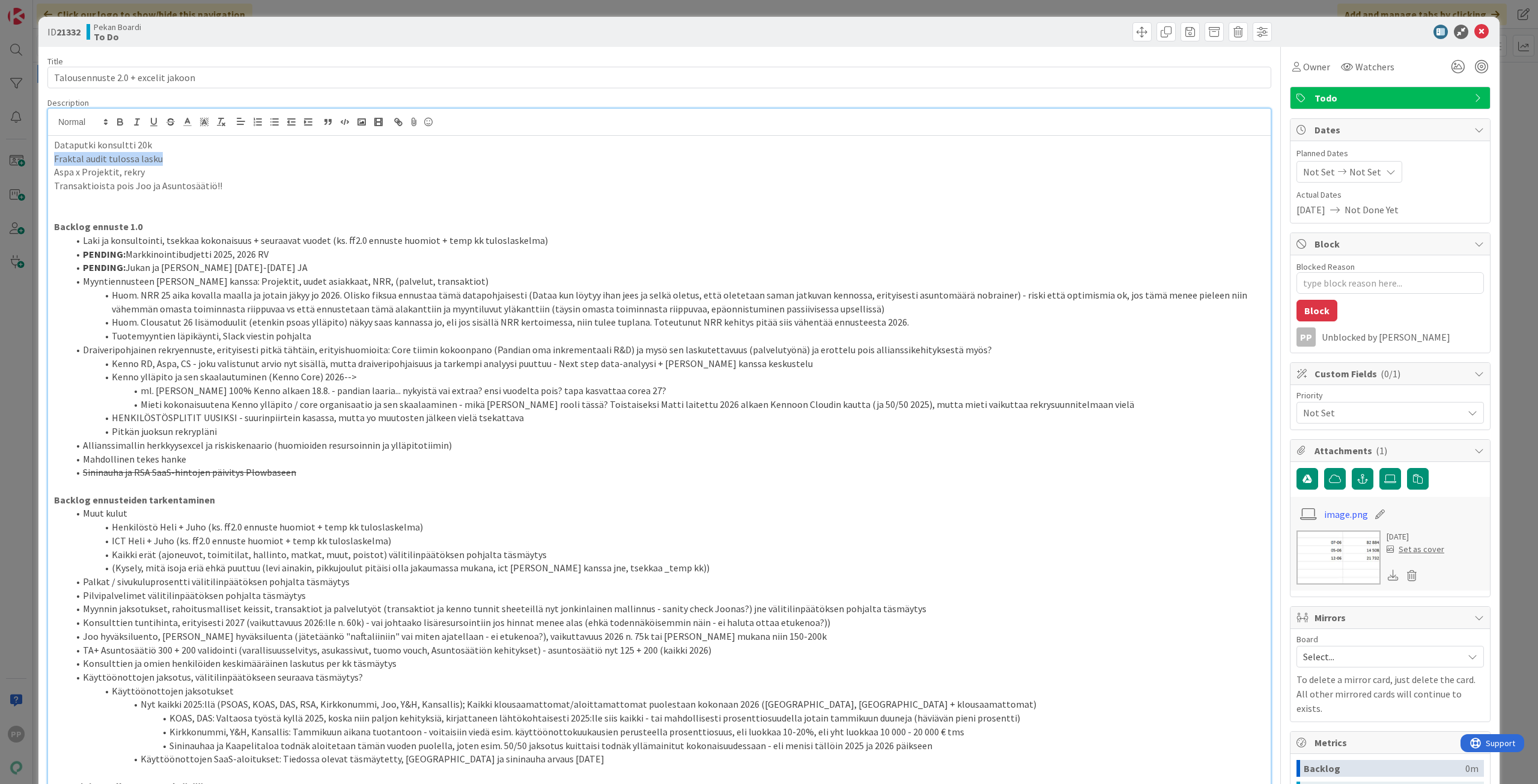
drag, startPoint x: 189, startPoint y: 160, endPoint x: 0, endPoint y: 161, distance: 189.0
click at [0, 161] on div "ID 21332 Pekan Boardi To Do Title 34 / 128 Talousennuste 2.0 + excelit jakoon D…" at bounding box center [769, 392] width 1538 height 784
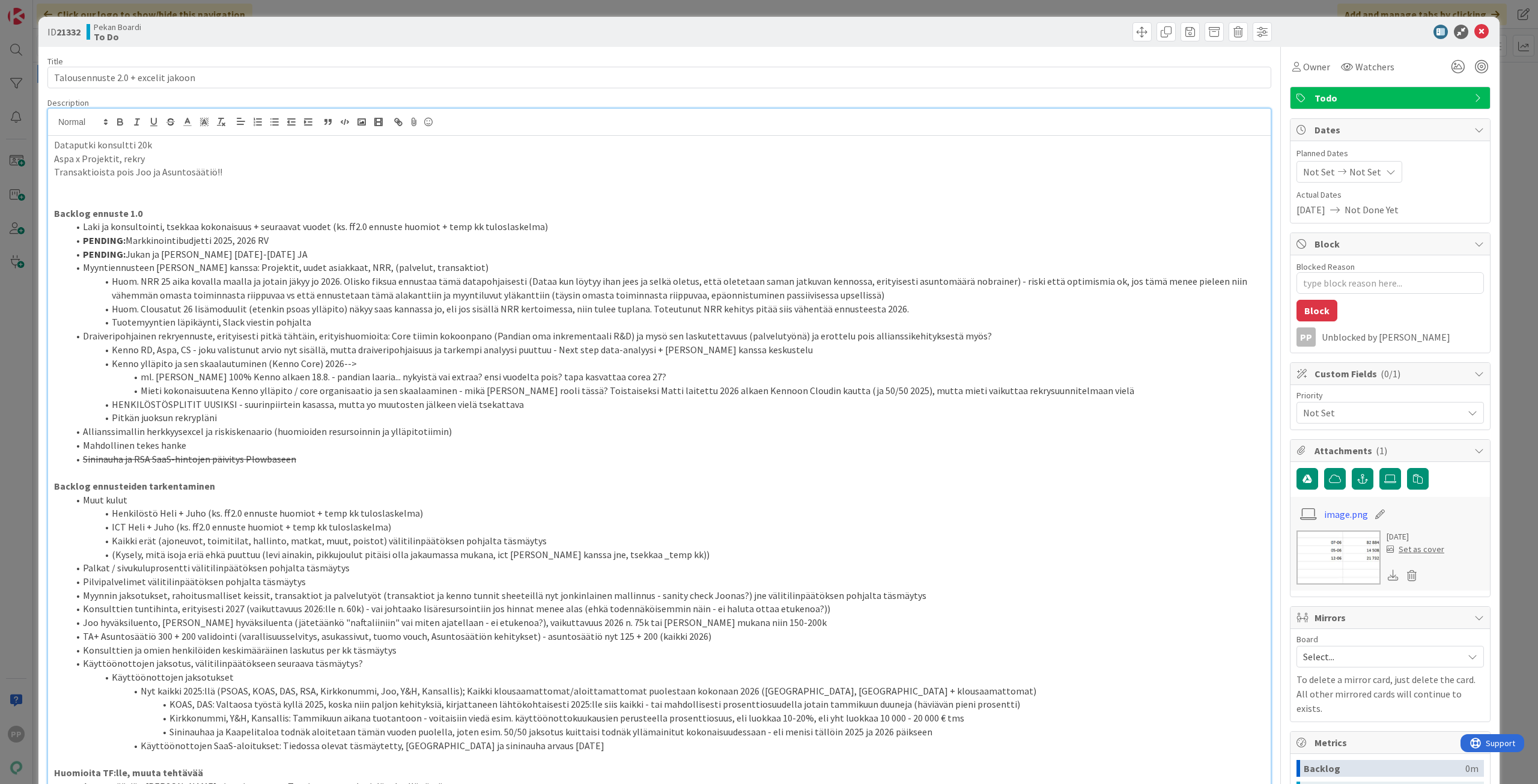
click at [166, 144] on p "Dataputki konsultti 20k" at bounding box center [660, 145] width 1211 height 14
click at [174, 154] on p "Aspa x Projektit, rekry" at bounding box center [660, 159] width 1211 height 14
click at [196, 180] on p at bounding box center [660, 185] width 1211 height 14
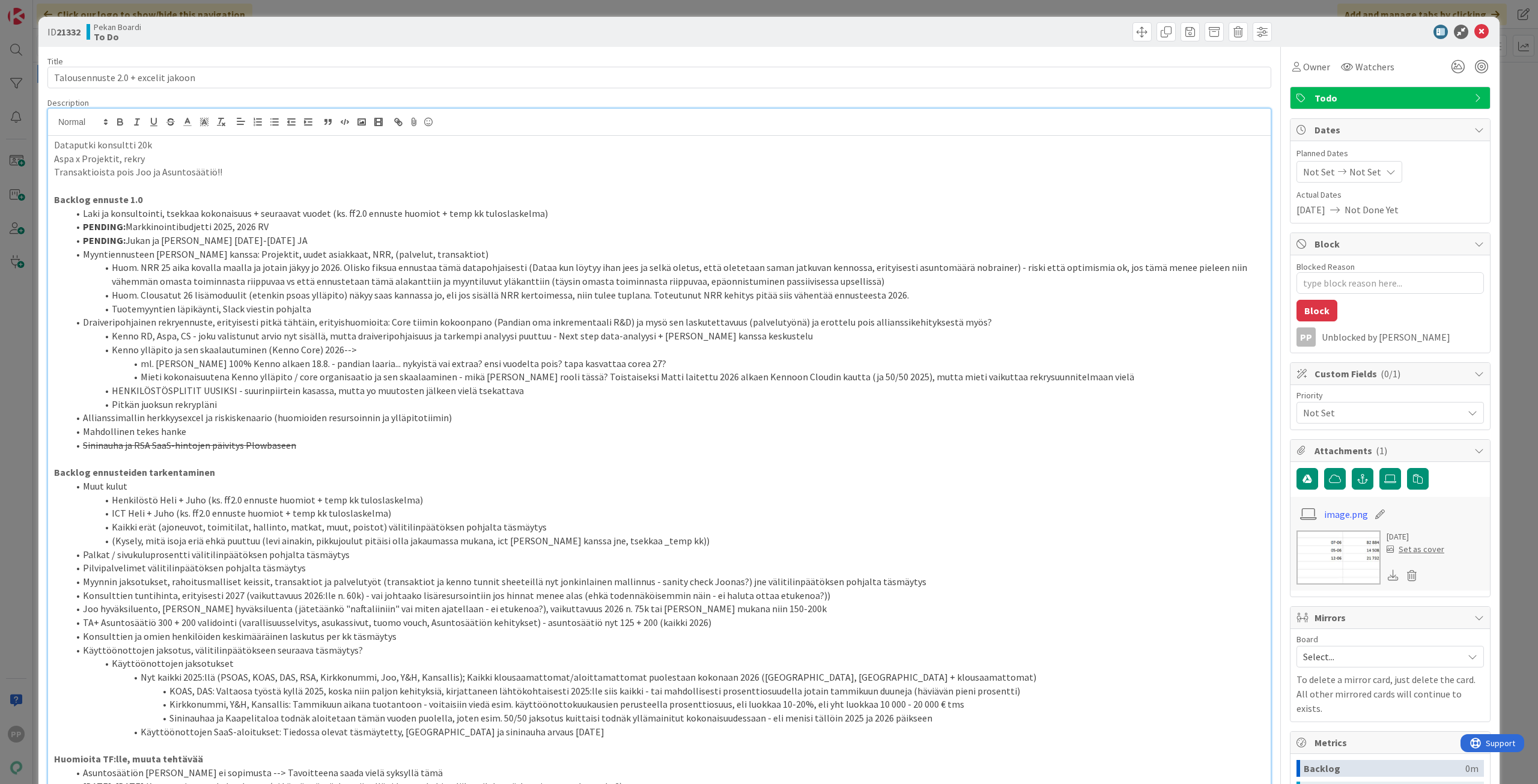
click at [182, 163] on p "Aspa x Projektit, rekry" at bounding box center [660, 159] width 1211 height 14
click at [231, 173] on p "Transaktioista pois Joo ja Asuntosäätiö!!" at bounding box center [660, 172] width 1211 height 14
click at [269, 182] on p at bounding box center [660, 185] width 1211 height 14
click at [290, 309] on li "Tuotemyyntien läpikäynti, Slack viestin pohjalta" at bounding box center [666, 309] width 1196 height 14
click at [307, 366] on li "ml. [PERSON_NAME] 100% Kenno alkaen 18.8. - pandian laaria... nykyistä vai extr…" at bounding box center [666, 363] width 1196 height 14
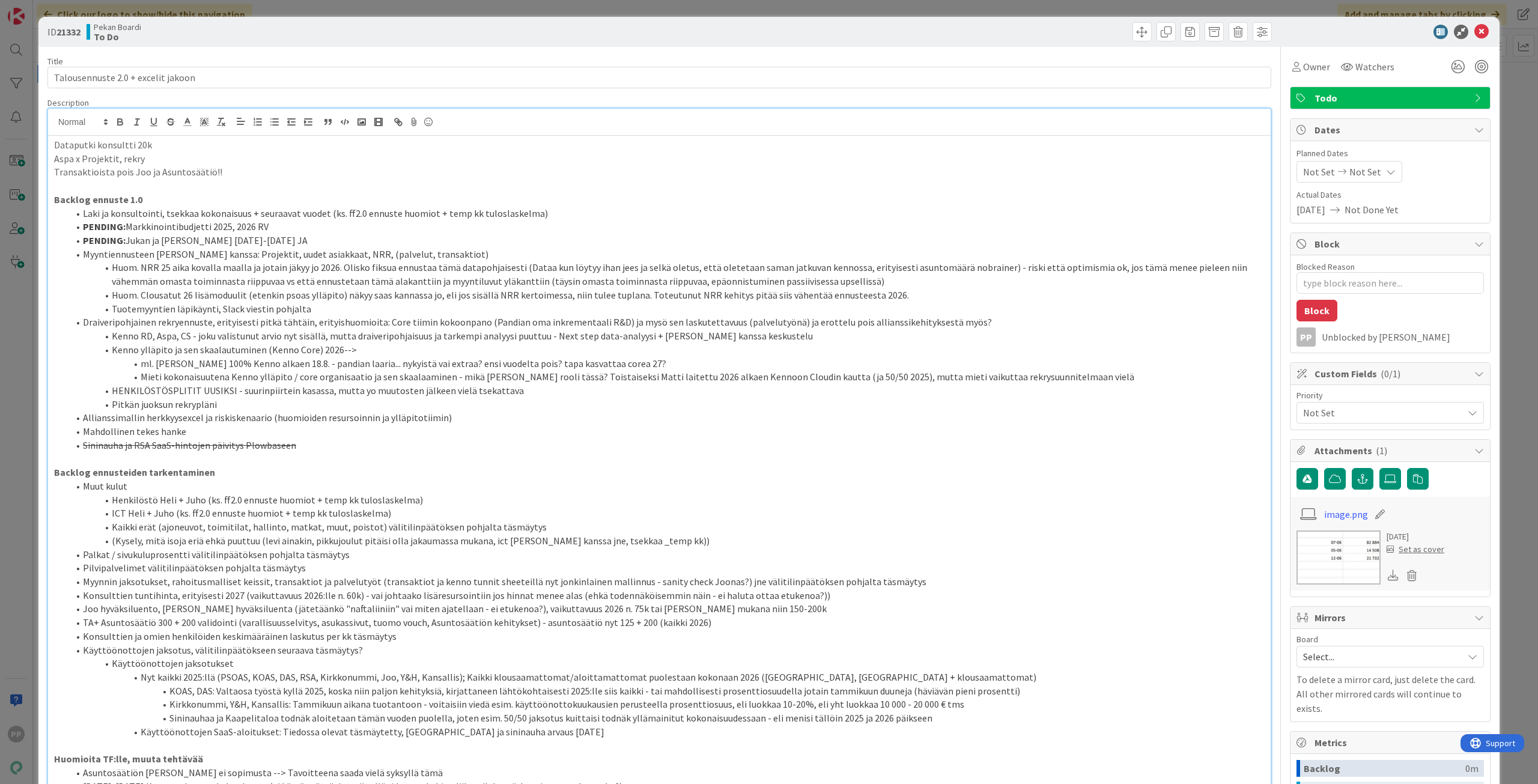
click at [388, 101] on div "Description" at bounding box center [660, 102] width 1224 height 11
click at [374, 50] on div "Title 34 / 128 Talousennuste 2.0 + excelit jakoon Description PP [PERSON_NAME] …" at bounding box center [660, 702] width 1224 height 1311
click at [352, 63] on div "Title 34 / 128" at bounding box center [660, 61] width 1224 height 11
click at [226, 171] on p "Transaktioista pois Joo ja Asuntosäätiö!!" at bounding box center [660, 172] width 1211 height 14
drag, startPoint x: 257, startPoint y: 171, endPoint x: 2, endPoint y: 171, distance: 255.0
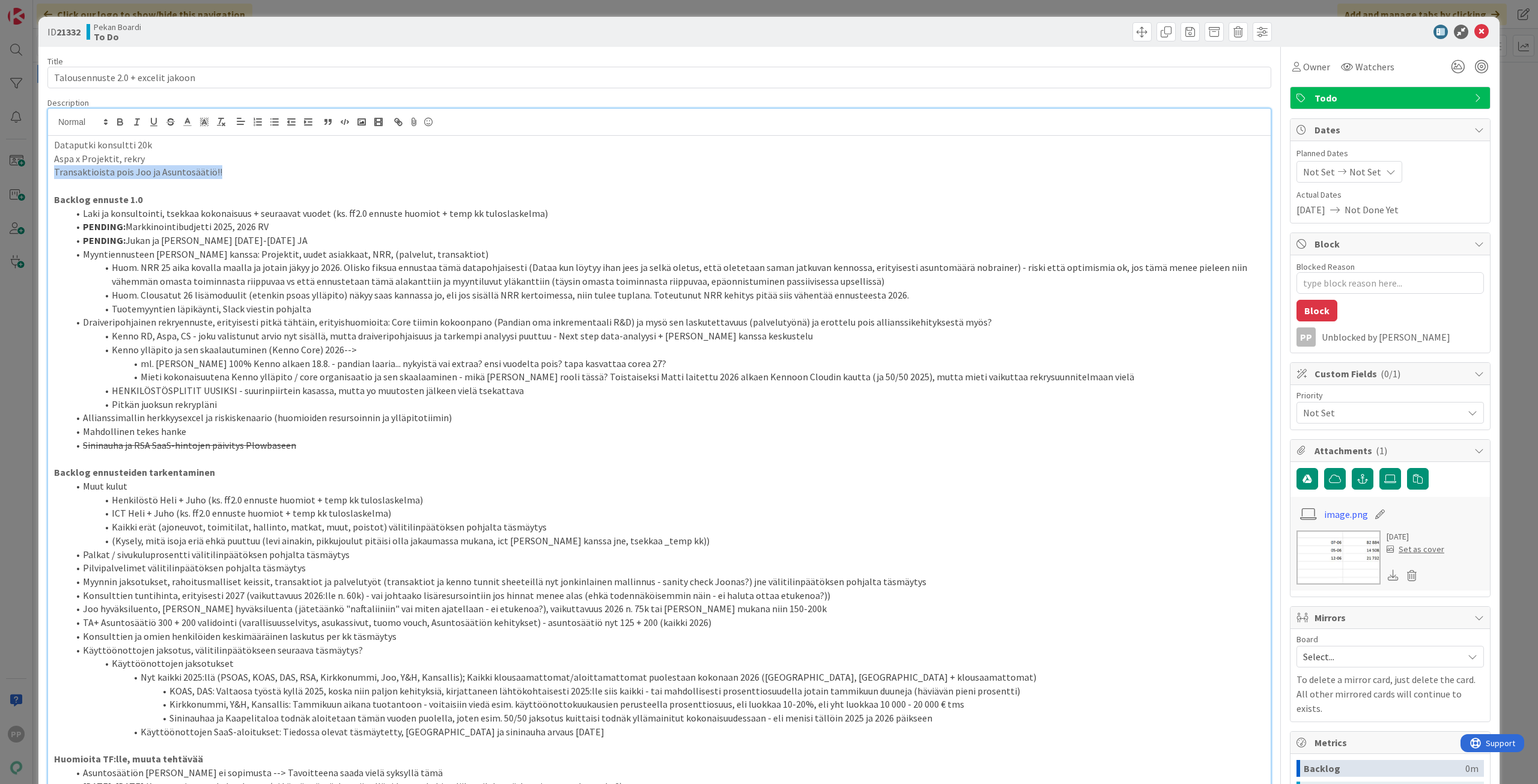
click at [2, 171] on div "ID 21332 Pekan Boardi To Do Title 34 / 128 Talousennuste 2.0 + excelit jakoon D…" at bounding box center [769, 392] width 1538 height 784
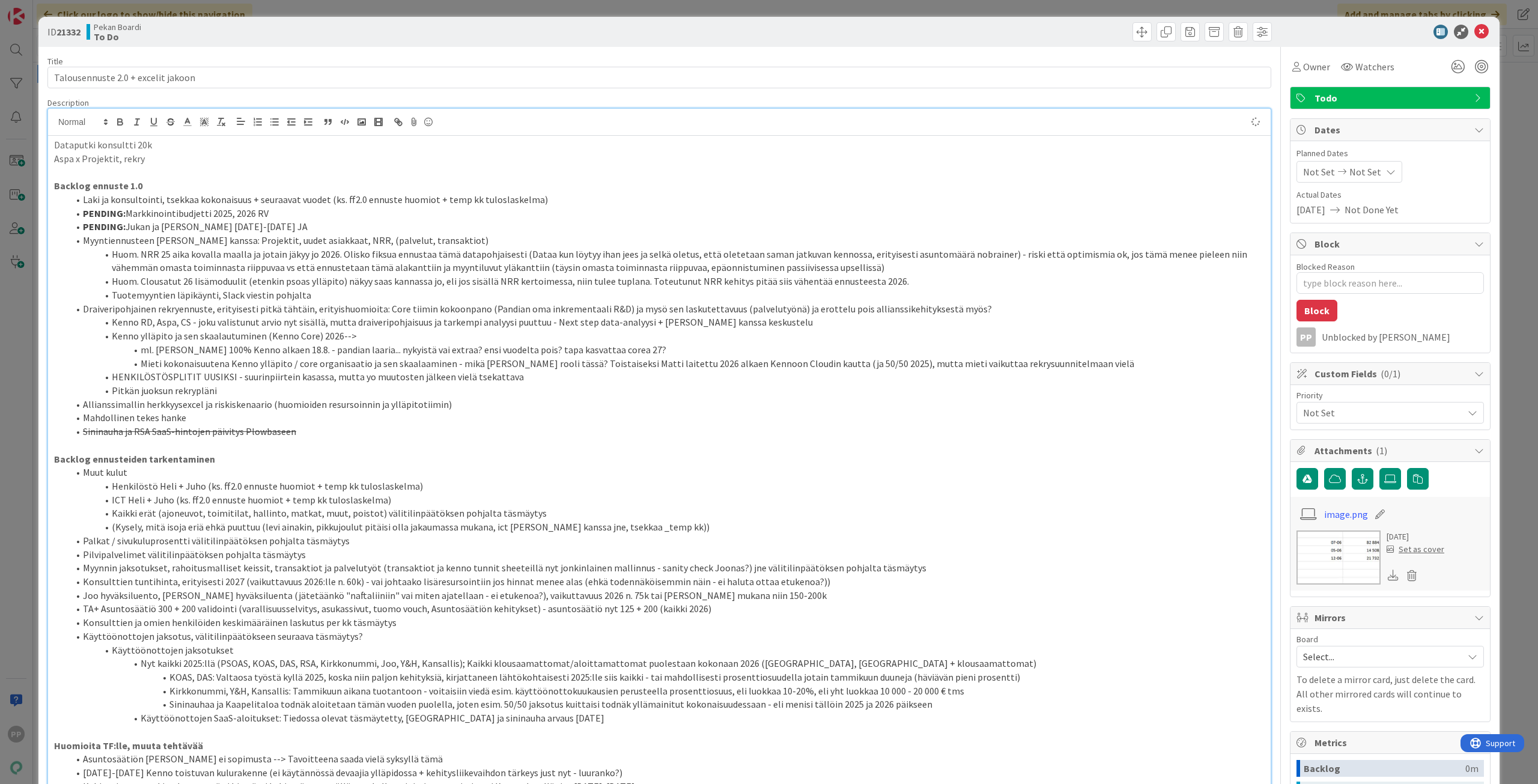
click at [166, 248] on li "Huom. NRR 25 aika kovalla maalla ja jotain jäkyy jo 2026. Olisko fiksua ennusta…" at bounding box center [666, 261] width 1196 height 27
click at [218, 96] on div "Title 34 / 128 Talousennuste 2.0 + excelit jakoon Description PP [PERSON_NAME] …" at bounding box center [660, 696] width 1224 height 1297
click at [225, 64] on div "Title 34 / 128" at bounding box center [660, 61] width 1224 height 11
drag, startPoint x: 88, startPoint y: 215, endPoint x: 75, endPoint y: 218, distance: 13.3
click at [75, 218] on li "PENDING: Markkinointibudjetti 2025, 2026 RV" at bounding box center [666, 213] width 1196 height 14
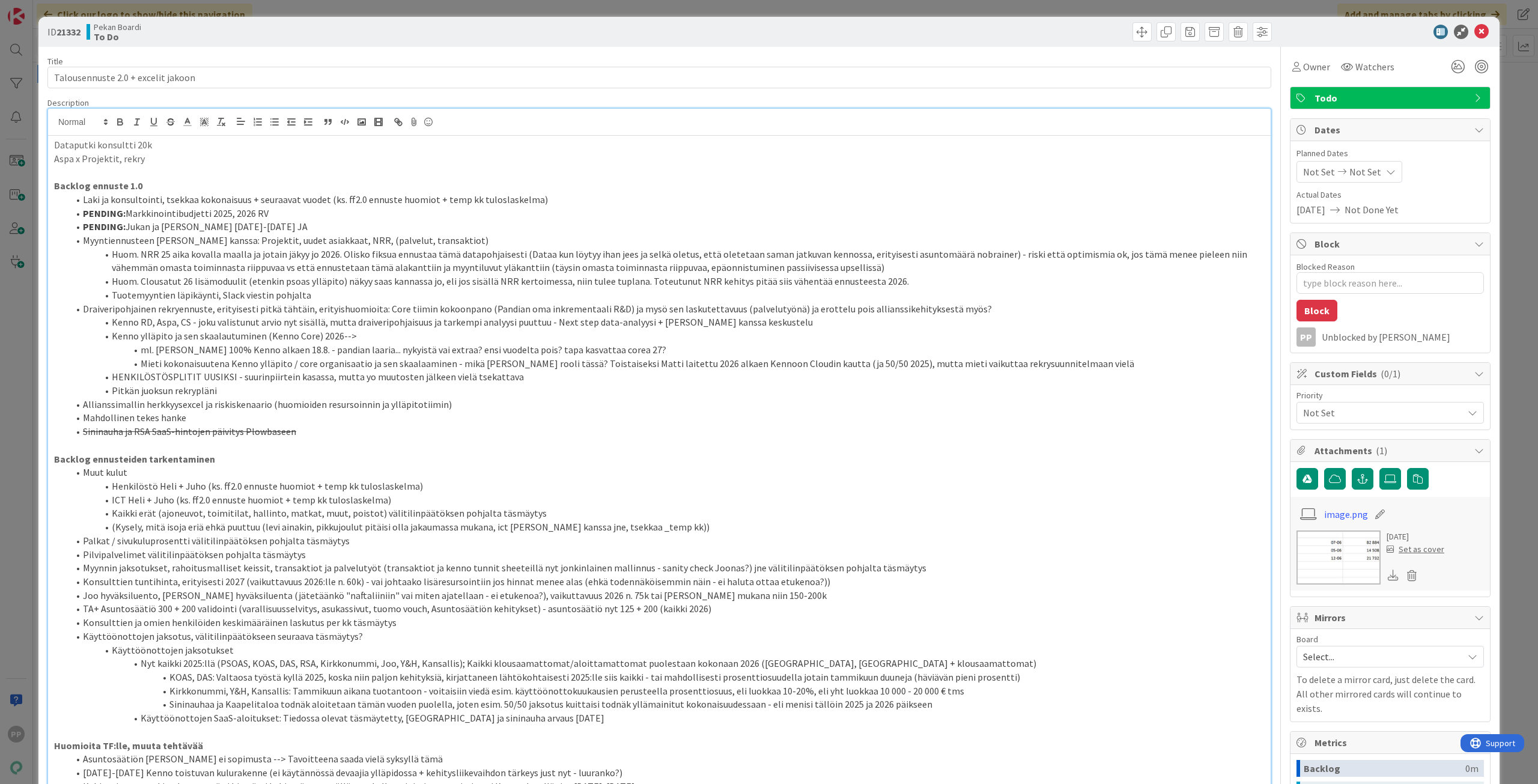
drag, startPoint x: 140, startPoint y: 227, endPoint x: 136, endPoint y: 218, distance: 9.8
click at [140, 225] on li "PENDING: Jukan ja [PERSON_NAME] [DATE]-[DATE] JA" at bounding box center [666, 227] width 1196 height 14
drag, startPoint x: 127, startPoint y: 210, endPoint x: 77, endPoint y: 214, distance: 50.2
click at [77, 214] on li "PENDING: Markkinointibudjetti 2025, 2026 RV" at bounding box center [666, 213] width 1196 height 14
drag, startPoint x: 238, startPoint y: 210, endPoint x: 72, endPoint y: 201, distance: 166.2
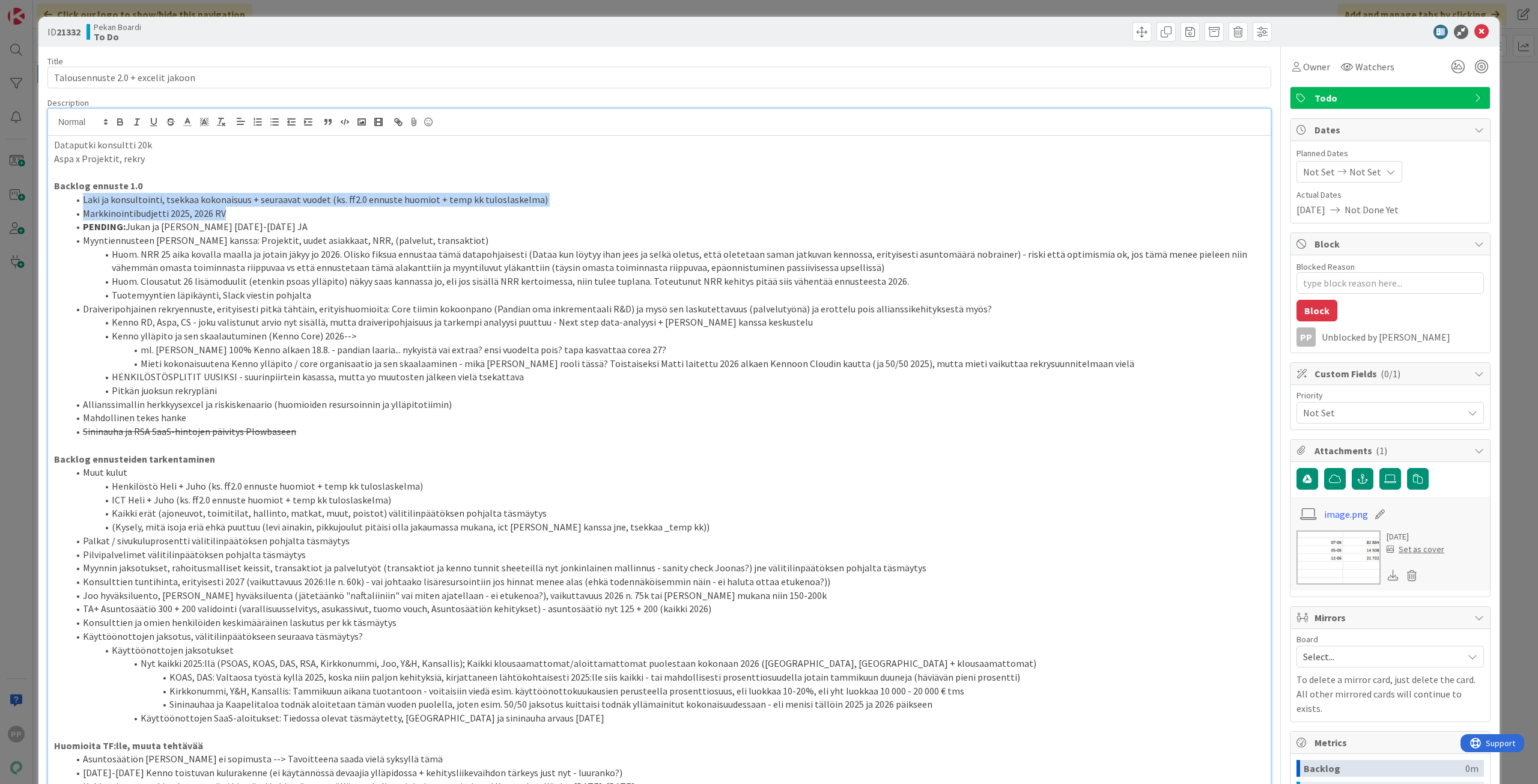
click at [72, 201] on ol "Laki ja konsultointi, tsekkaa kokonaisuus + seuraavat vuodet (ks. ff2.0 ennuste…" at bounding box center [660, 316] width 1211 height 246
click at [198, 165] on p at bounding box center [660, 172] width 1211 height 14
drag, startPoint x: 249, startPoint y: 215, endPoint x: 17, endPoint y: 200, distance: 232.5
click at [17, 200] on div "ID 21332 Pekan Boardi To Do Title 34 / 128 Talousennuste 2.0 + excelit jakoon D…" at bounding box center [769, 392] width 1538 height 784
click at [169, 124] on icon "button" at bounding box center [171, 121] width 11 height 11
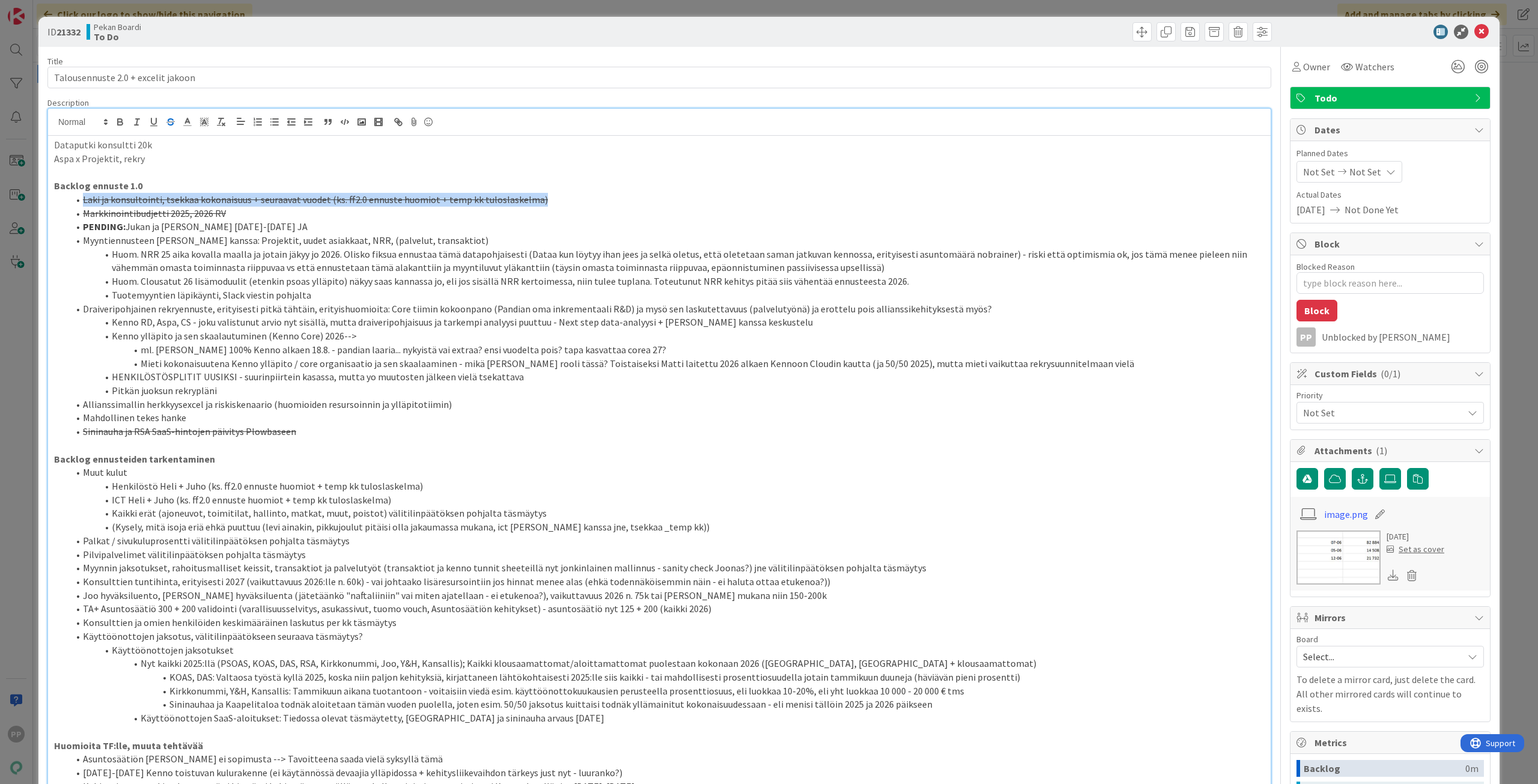
click at [217, 257] on li "Huom. NRR 25 aika kovalla maalla ja jotain jäkyy jo 2026. Olisko fiksua ennusta…" at bounding box center [666, 261] width 1196 height 27
drag, startPoint x: 235, startPoint y: 213, endPoint x: 74, endPoint y: 201, distance: 161.4
click at [74, 201] on ol "Laki ja konsultointi, tsekkaa kokonaisuus + seuraavat vuodet (ks. ff2.0 ennuste…" at bounding box center [660, 316] width 1211 height 246
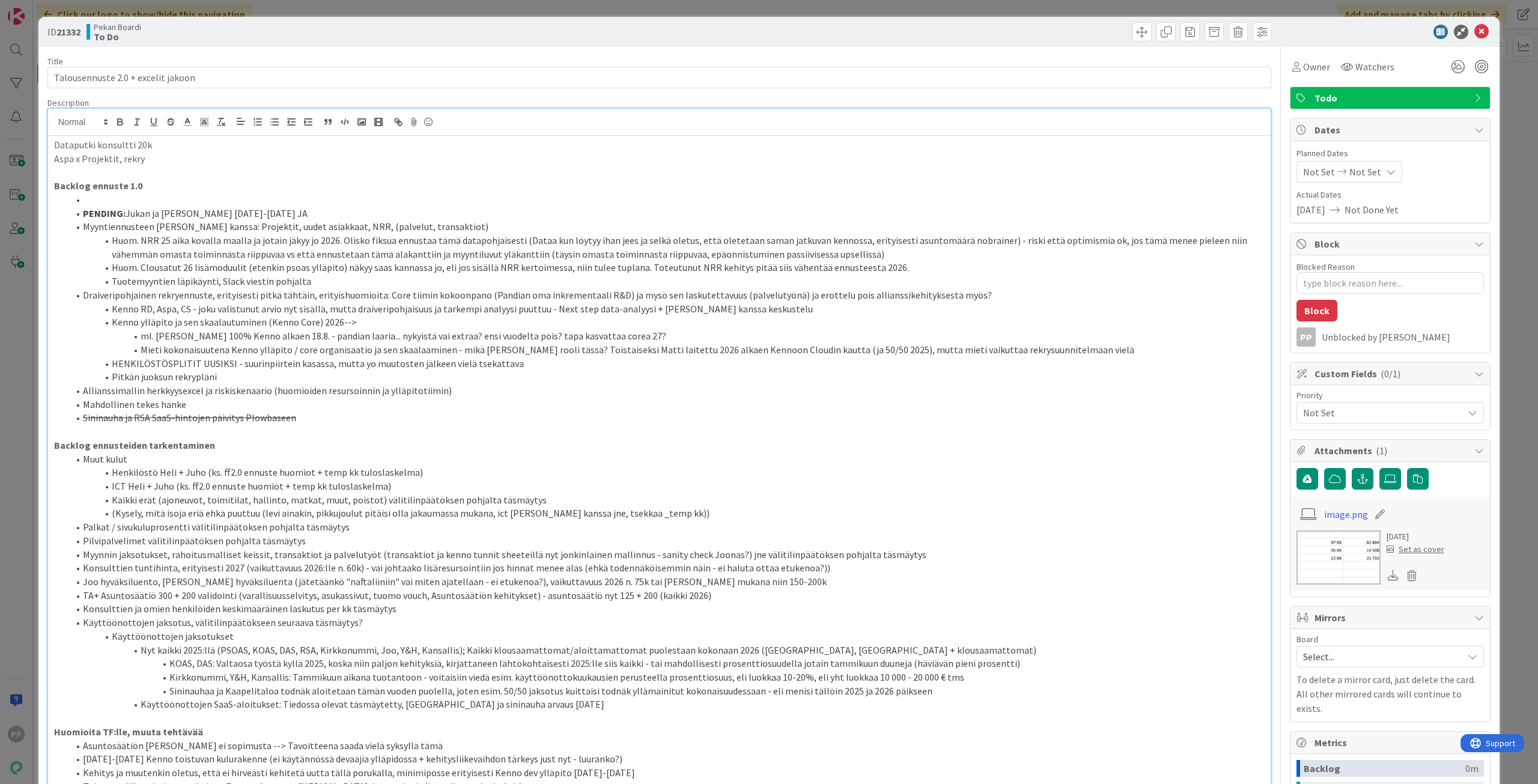
click at [312, 421] on li "Sininauha ja RSA SaaS-hintojen päivitys Plowbaseen" at bounding box center [666, 418] width 1196 height 14
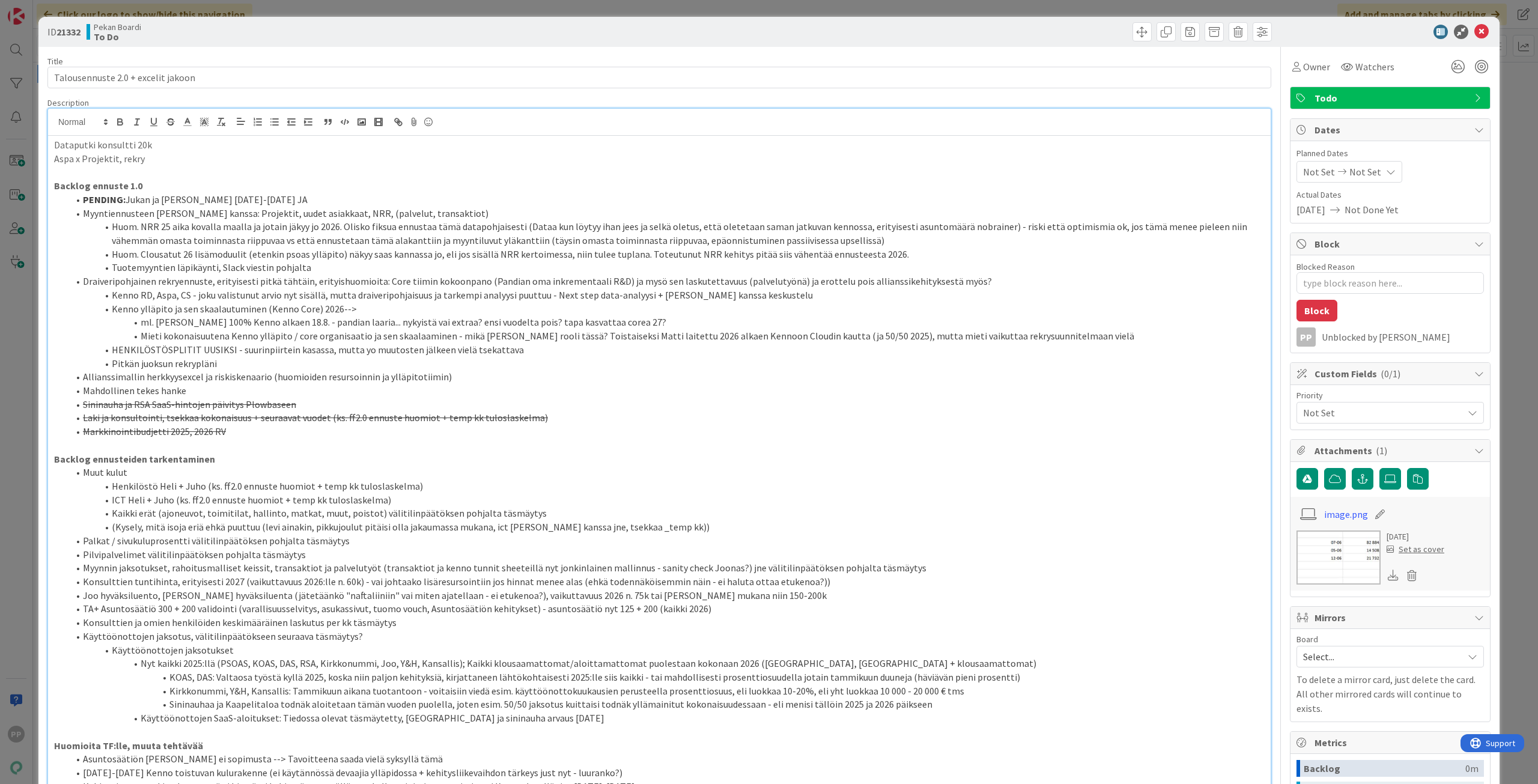
click at [349, 377] on li "Allianssimallin herkkyysexcel ja riskiskenaario (huomioiden resursoinnin ja yll…" at bounding box center [666, 377] width 1196 height 14
click at [244, 90] on div "Title 34 / 128 Talousennuste 2.0 + excelit jakoon Description PP [PERSON_NAME] …" at bounding box center [660, 696] width 1224 height 1297
click at [246, 61] on div "Title 34 / 128" at bounding box center [660, 61] width 1224 height 11
click at [253, 43] on div "ID 21332 Pekan Boardi To Do" at bounding box center [769, 32] width 1461 height 30
click at [257, 5] on div "ID 21332 Pekan Boardi To Do Title 34 / 128 Talousennuste 2.0 + excelit jakoon D…" at bounding box center [769, 392] width 1538 height 784
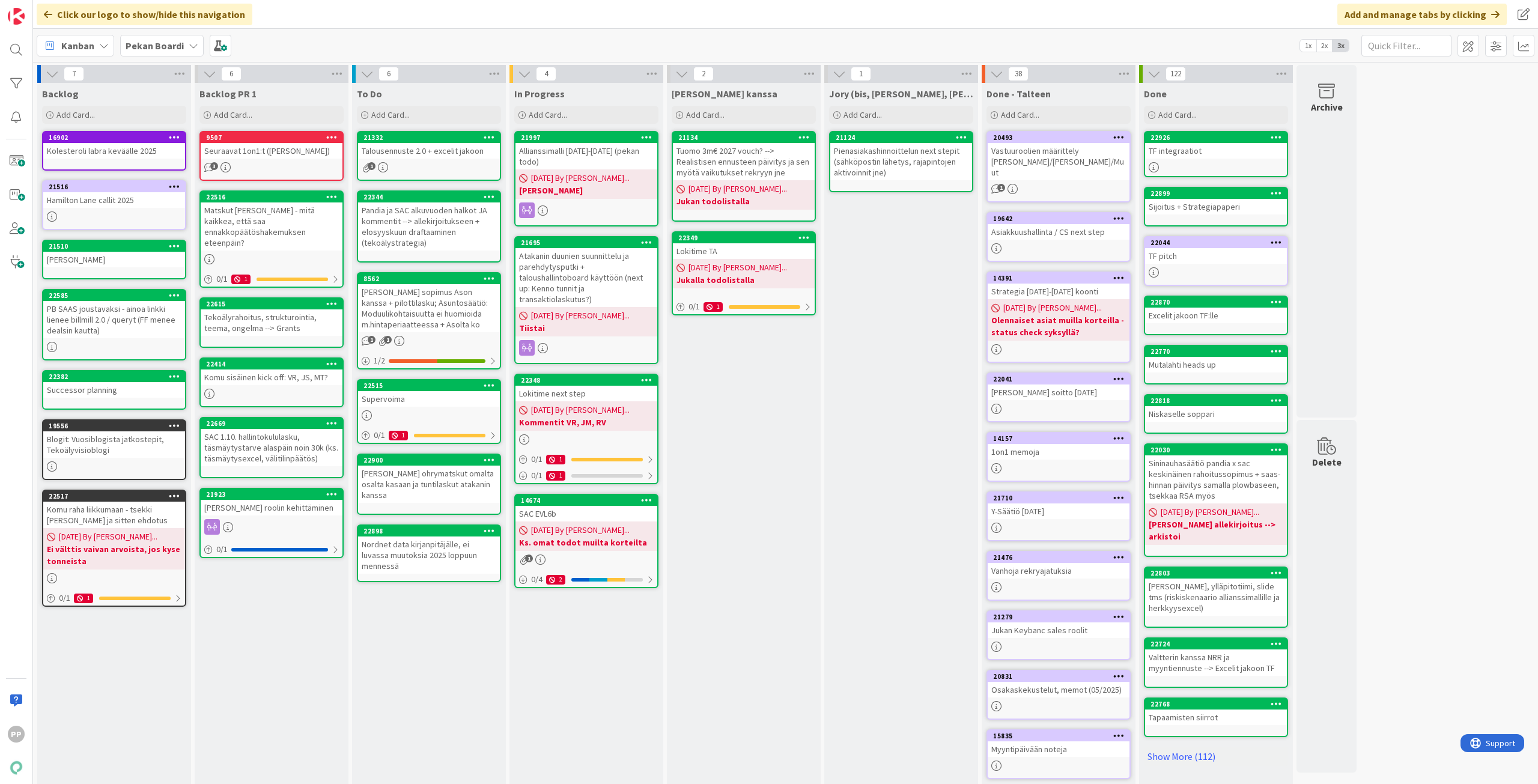
click at [271, 13] on div "Click our logo to show/hide this navigation Add and manage tabs by clicking" at bounding box center [786, 14] width 1505 height 29
click at [762, 507] on div "[PERSON_NAME] kanssa Add Card... 21134 Tuomo 3m€ 2027 vouch? --> Realistisen en…" at bounding box center [744, 450] width 154 height 735
click at [441, 150] on div "Talousennuste 2.0 + excelit jakoon" at bounding box center [429, 150] width 142 height 15
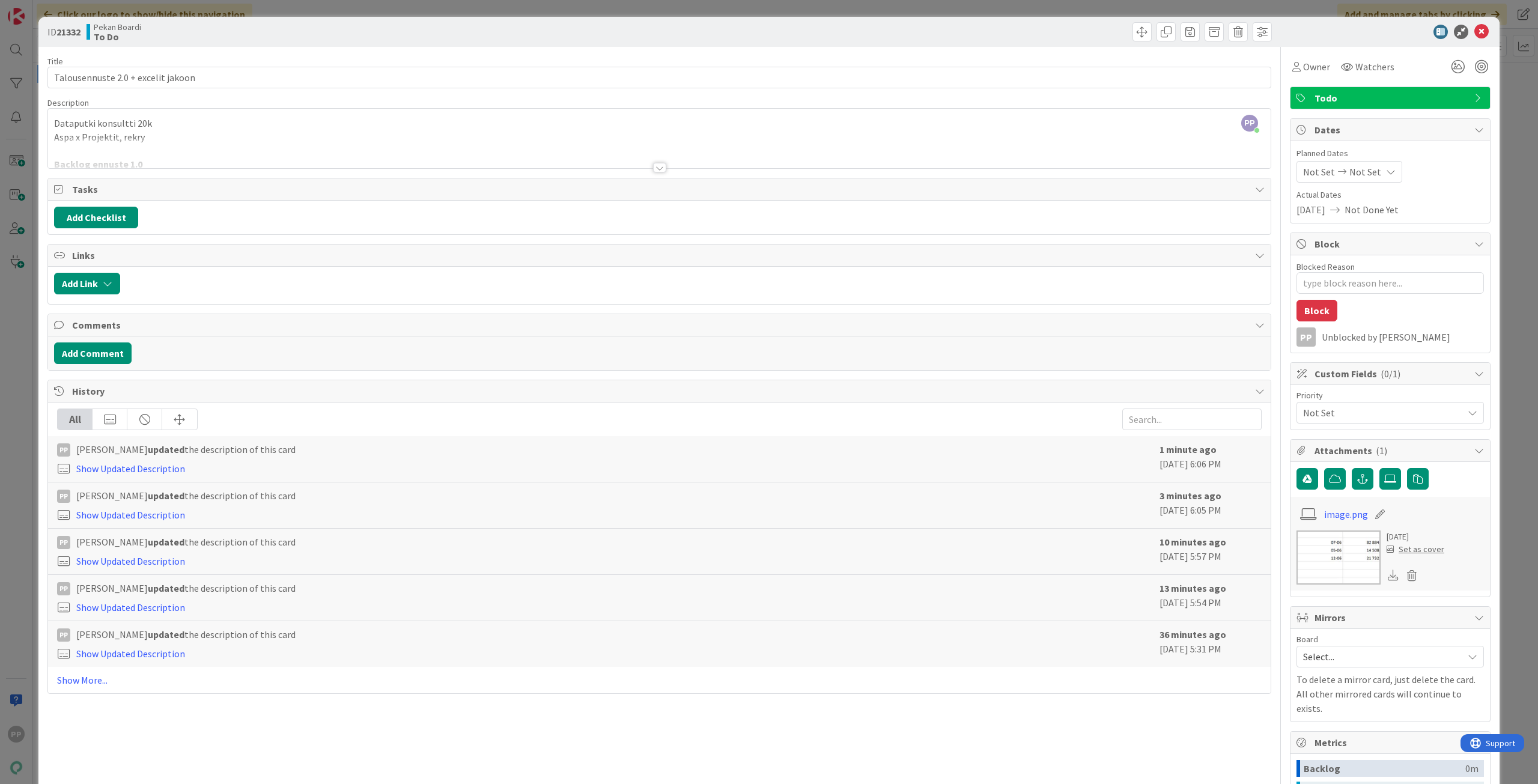
click at [5, 116] on div "ID 21332 Pekan Boardi To Do Title 34 / 128 Talousennuste 2.0 + excelit jakoon D…" at bounding box center [769, 392] width 1538 height 784
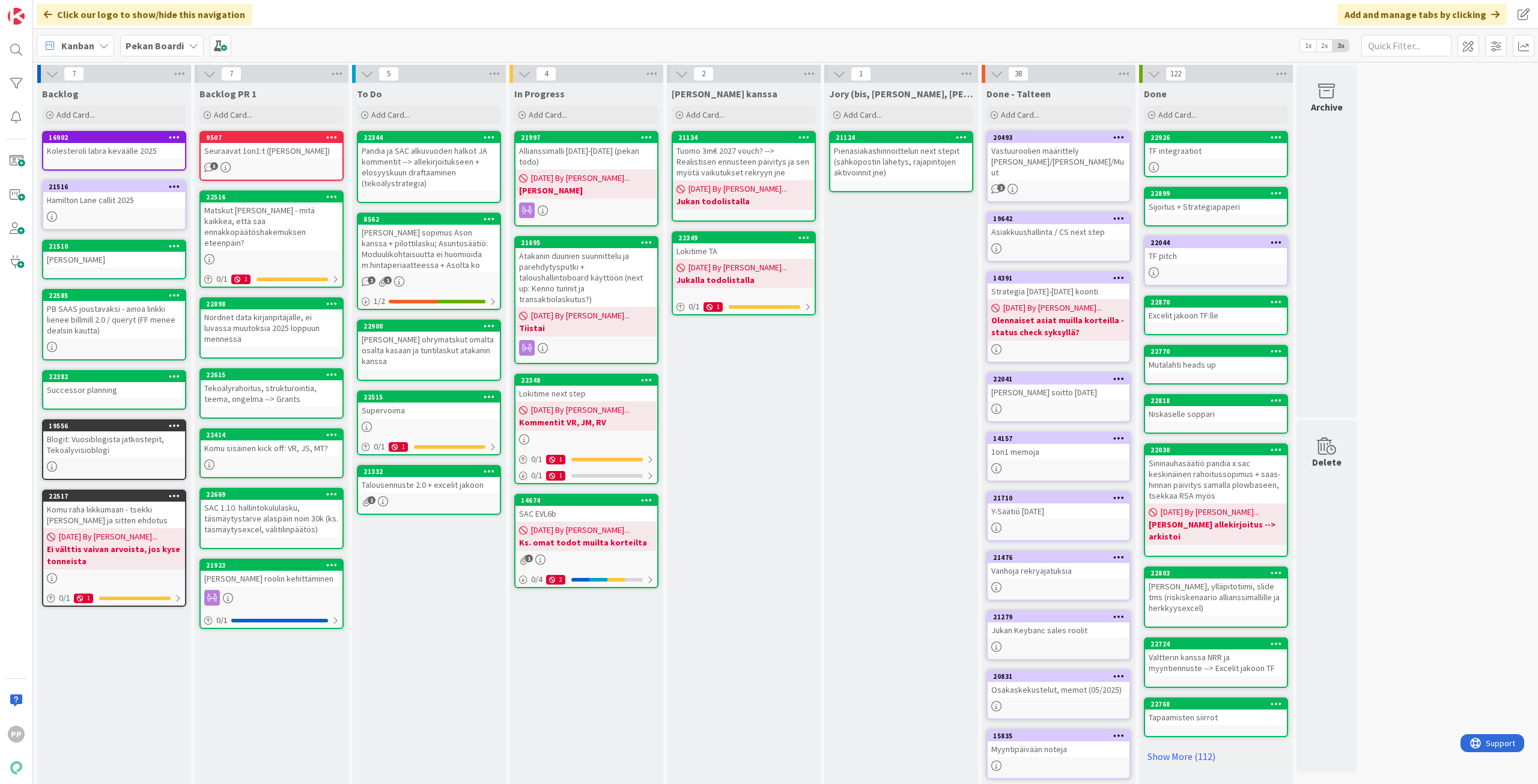
click at [418, 591] on div "To Do Add Card... Template Not Set Title 0 / 128 Label Todo Show More... Add Ad…" at bounding box center [429, 450] width 154 height 735
click at [624, 154] on div "Allianssimalli [DATE]-[DATE] (pekan todo)" at bounding box center [586, 156] width 142 height 26
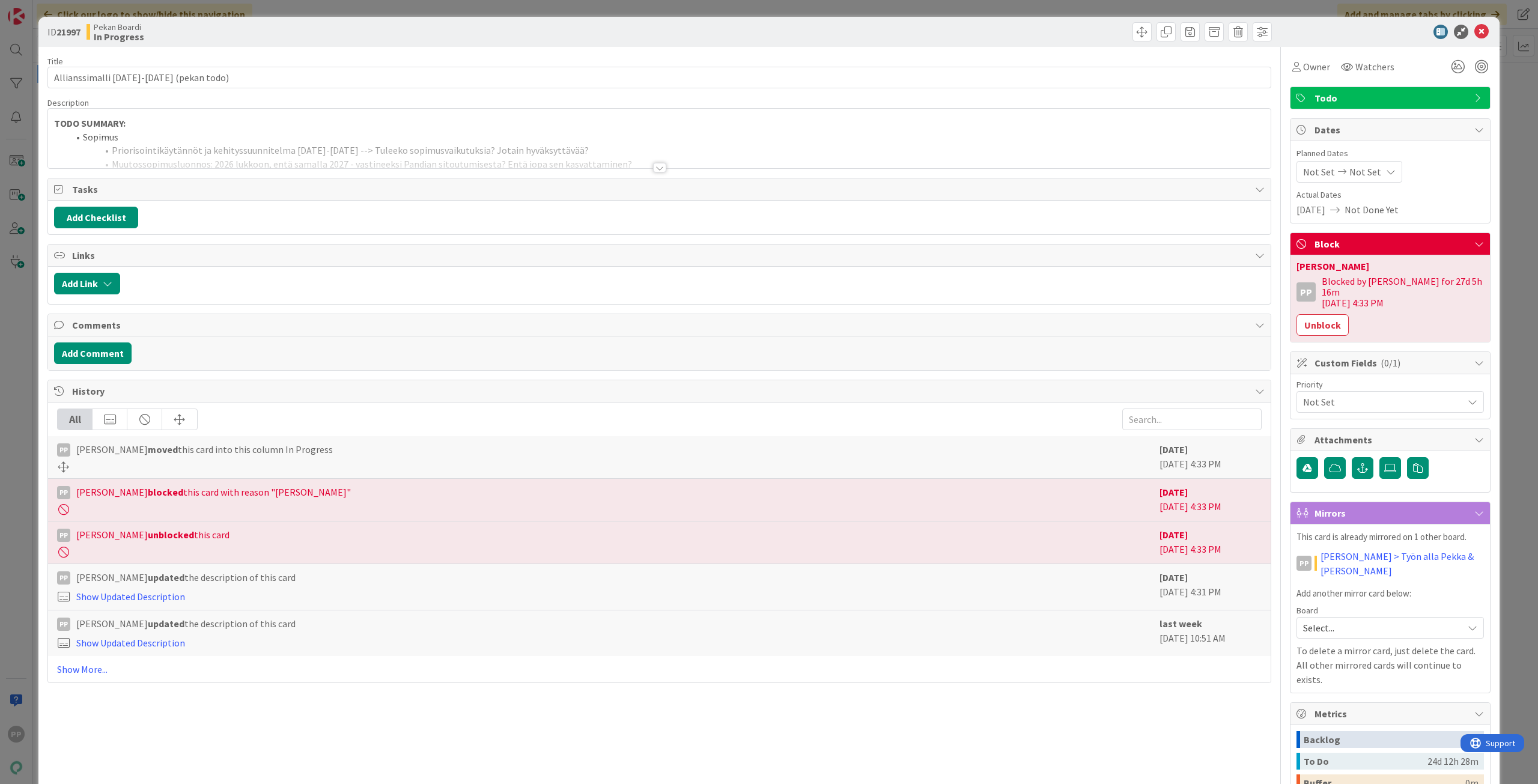
click at [500, 144] on div at bounding box center [659, 153] width 1222 height 31
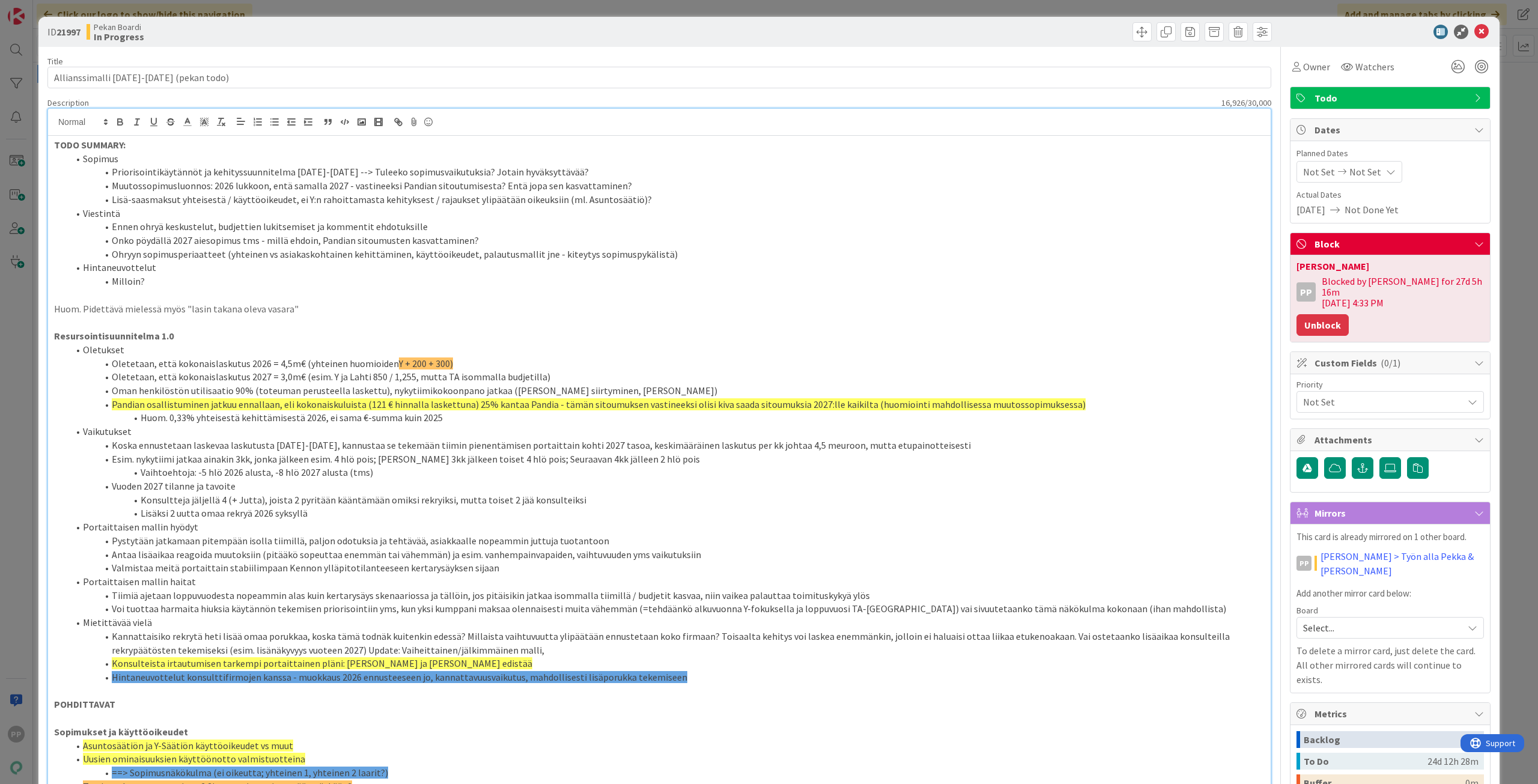
click at [1319, 317] on button "Unblock" at bounding box center [1322, 324] width 52 height 21
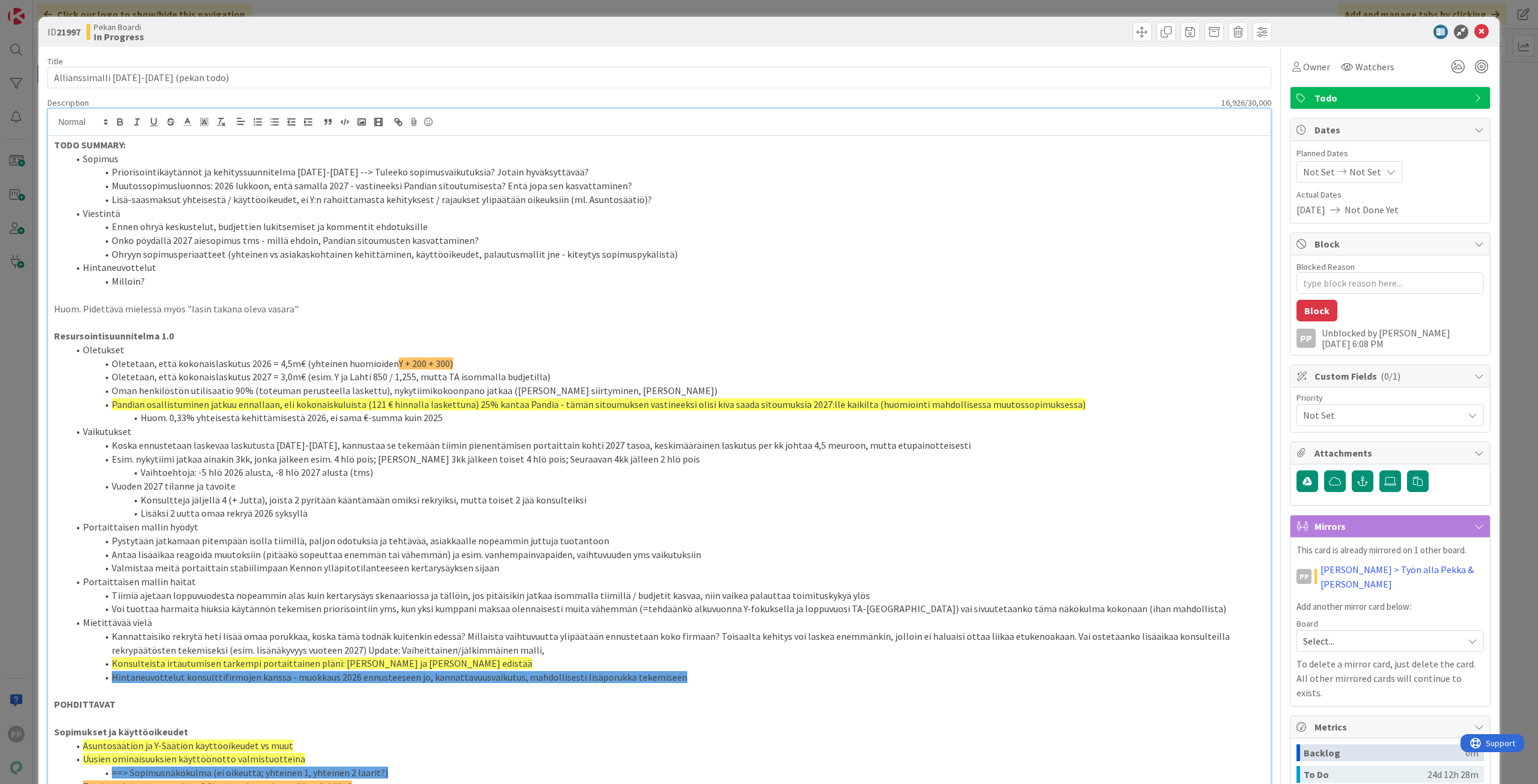
type textarea "x"
drag, startPoint x: 323, startPoint y: 73, endPoint x: 154, endPoint y: 119, distance: 175.1
click at [218, 81] on input "Allianssimalli [DATE]-[DATE] (pekan todo)" at bounding box center [660, 77] width 1224 height 21
click at [227, 80] on input "Allianssimalli [DATE]-[DATE] (pekan todo)" at bounding box center [660, 77] width 1224 height 21
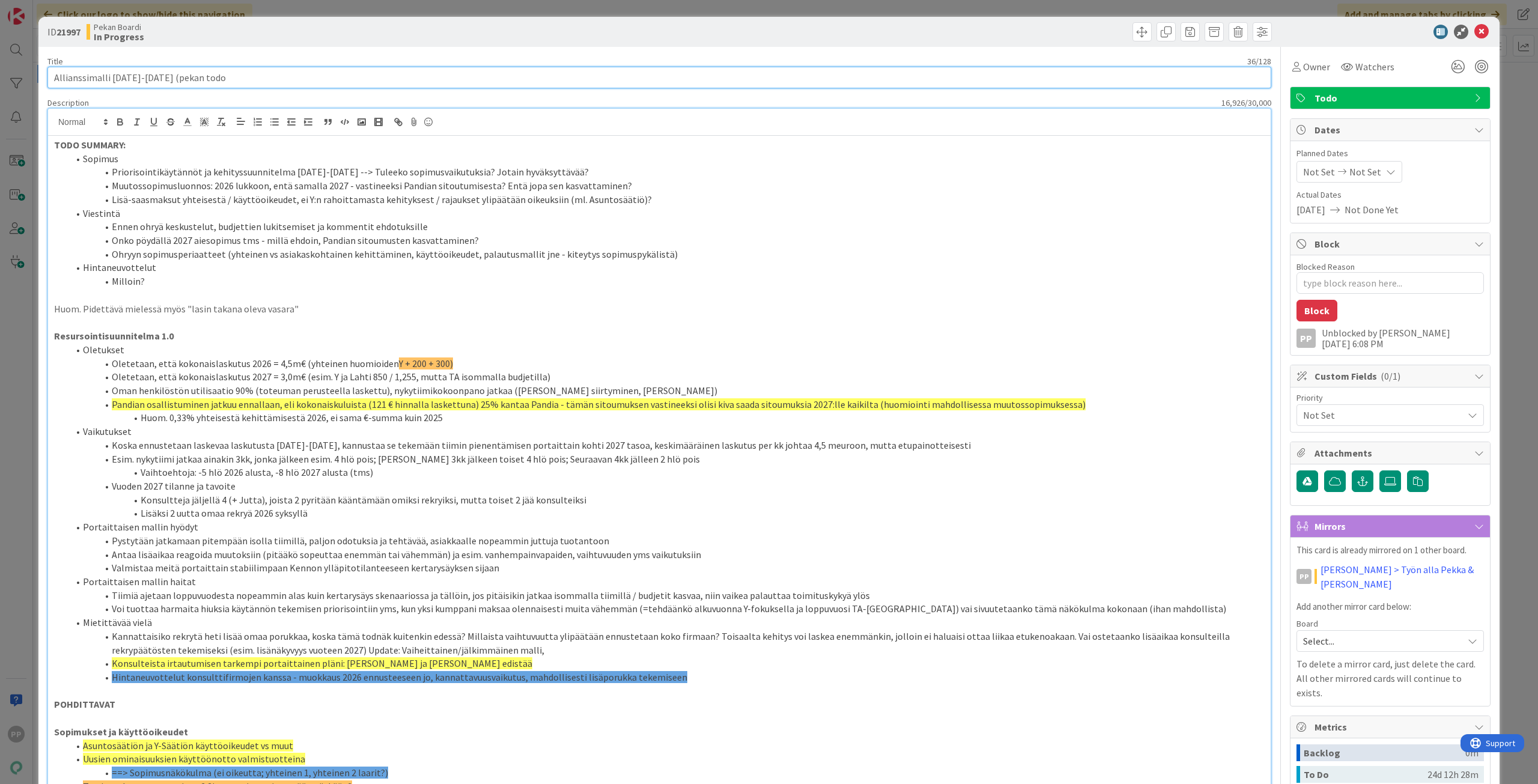
type input "Allianssimalli [DATE]-[DATE] (pekan tod"
type textarea "x"
type input "Allianssimalli [DATE]-[DATE] (pe"
type textarea "x"
type input "Allianssimalli [DATE]-[DATE] (tällä viikolla soitot"
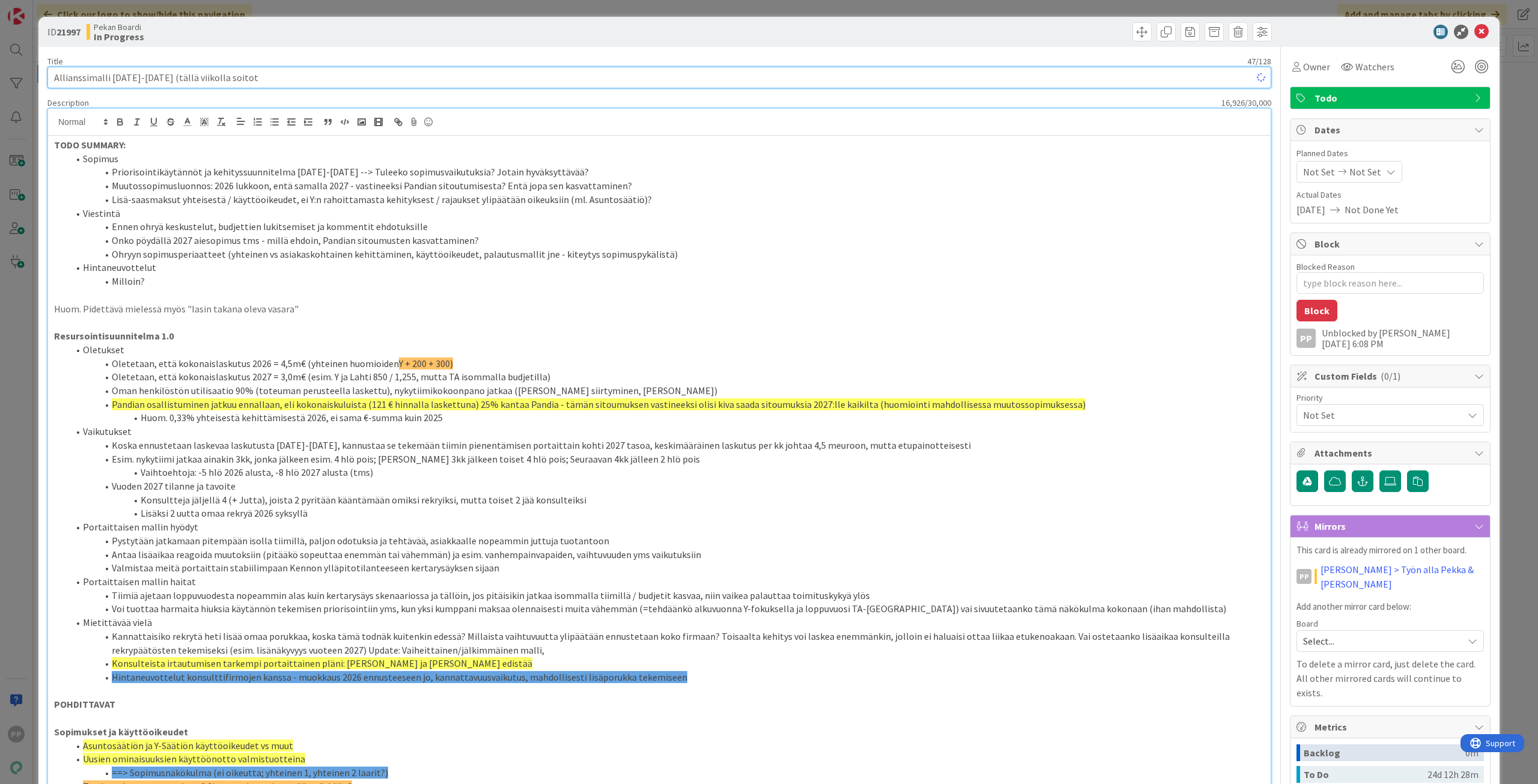
type textarea "x"
type input "Allianssimalli [DATE]-[DATE] (tällä viikolla soitot?)"
type textarea "x"
type input "Allianssimalli [DATE]-[DATE] (tällä viikolla soitot?)"
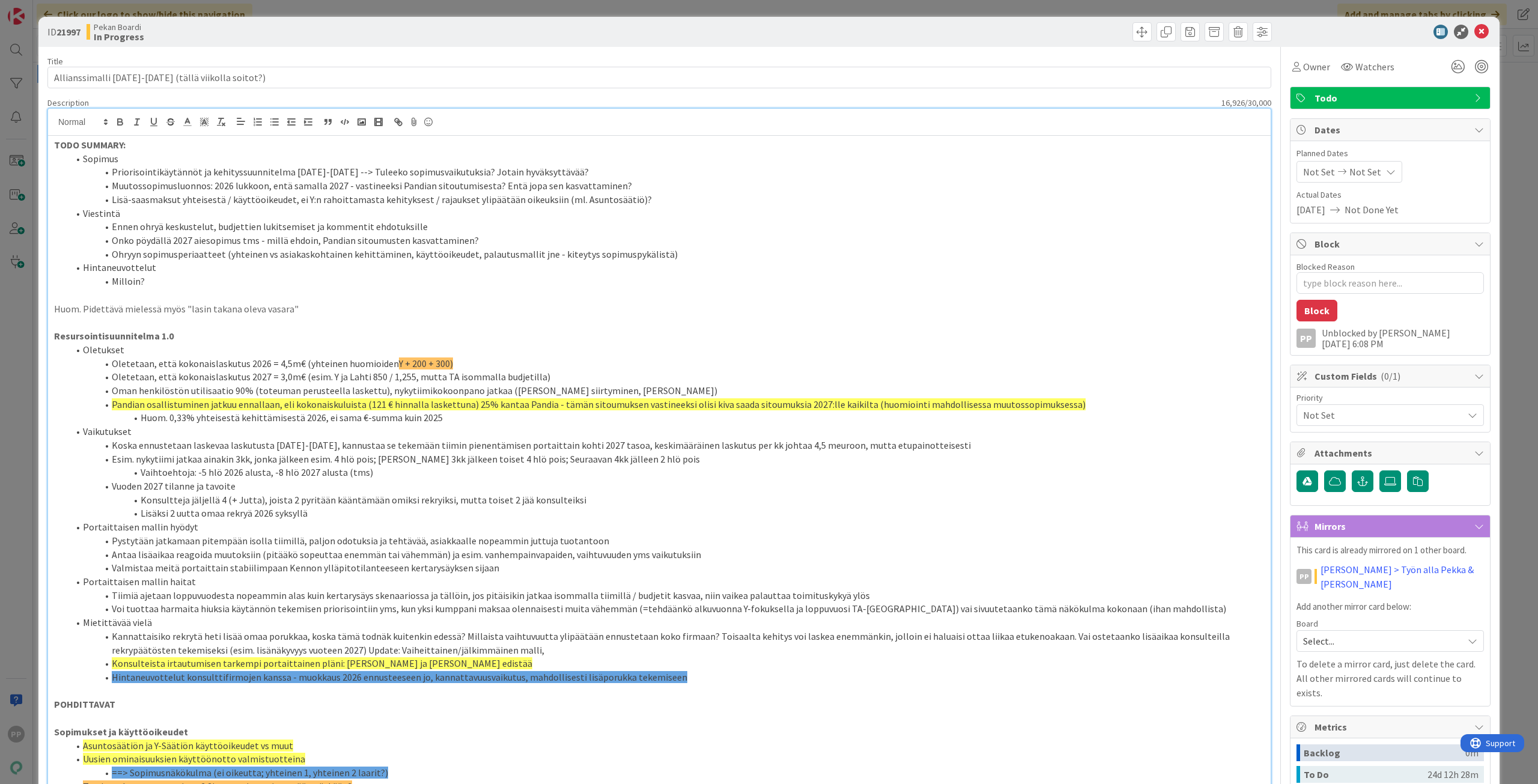
click at [283, 11] on div "ID 21997 Pekan Boardi In Progress Title 49 / 128 Allianssimalli [DATE]-[DATE] (…" at bounding box center [769, 392] width 1538 height 784
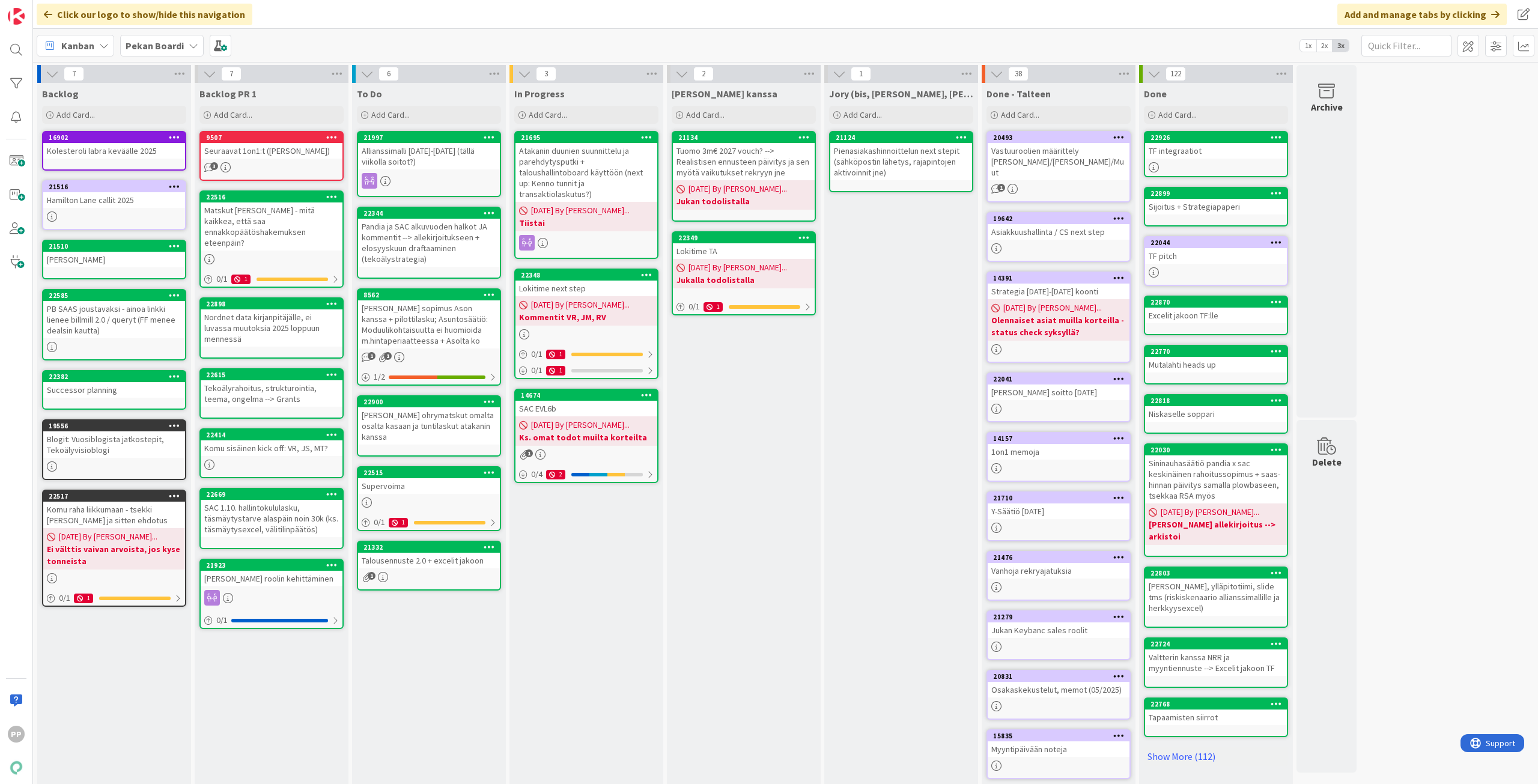
click at [592, 562] on div "In Progress Add Card... 21695 Atakanin duunien suunnittelu ja parehdytysputki +…" at bounding box center [586, 450] width 154 height 735
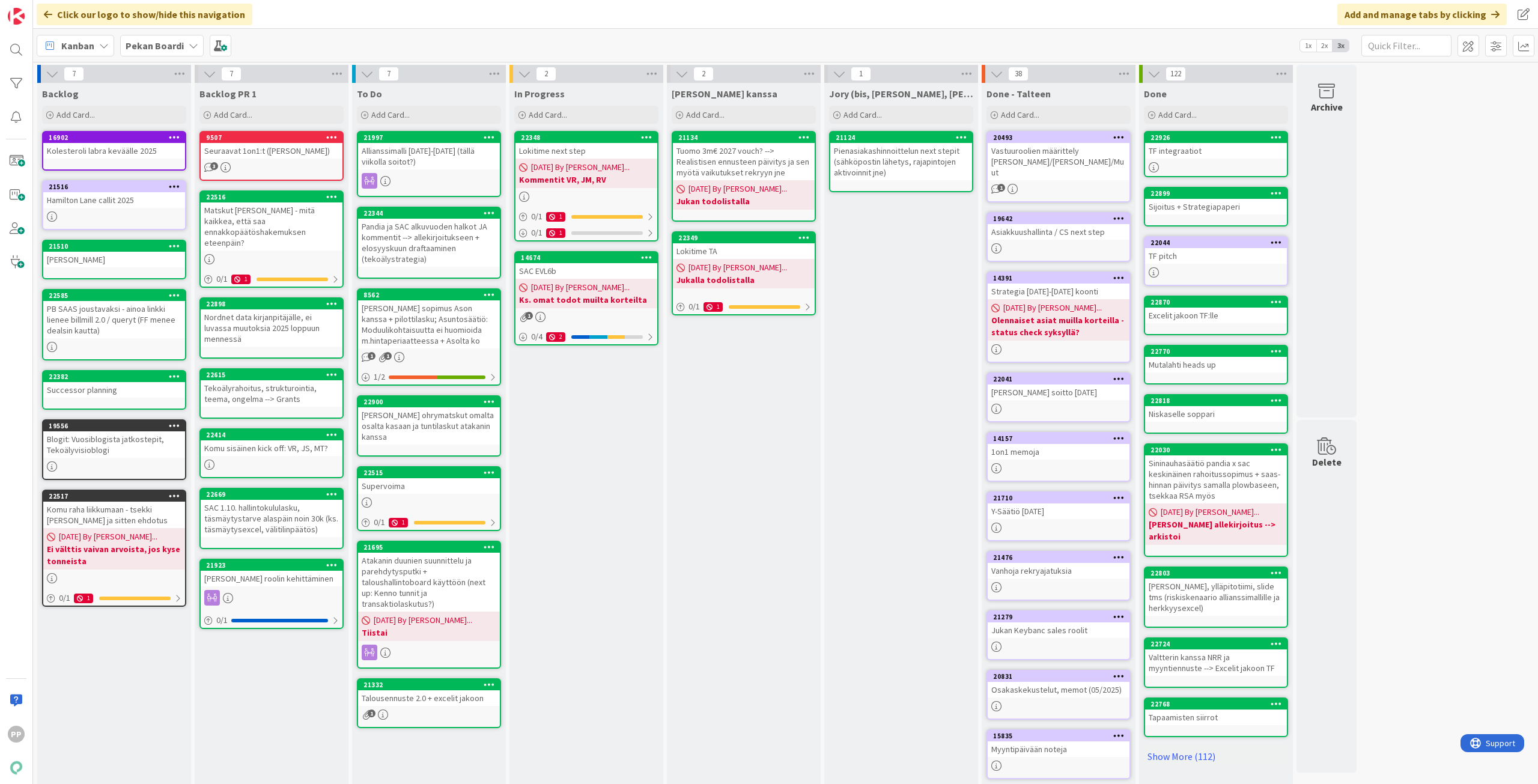
click at [444, 588] on div "Atakanin duunien suunnittelu ja parehdytysputki + taloushallintoboard käyttöön …" at bounding box center [429, 582] width 142 height 59
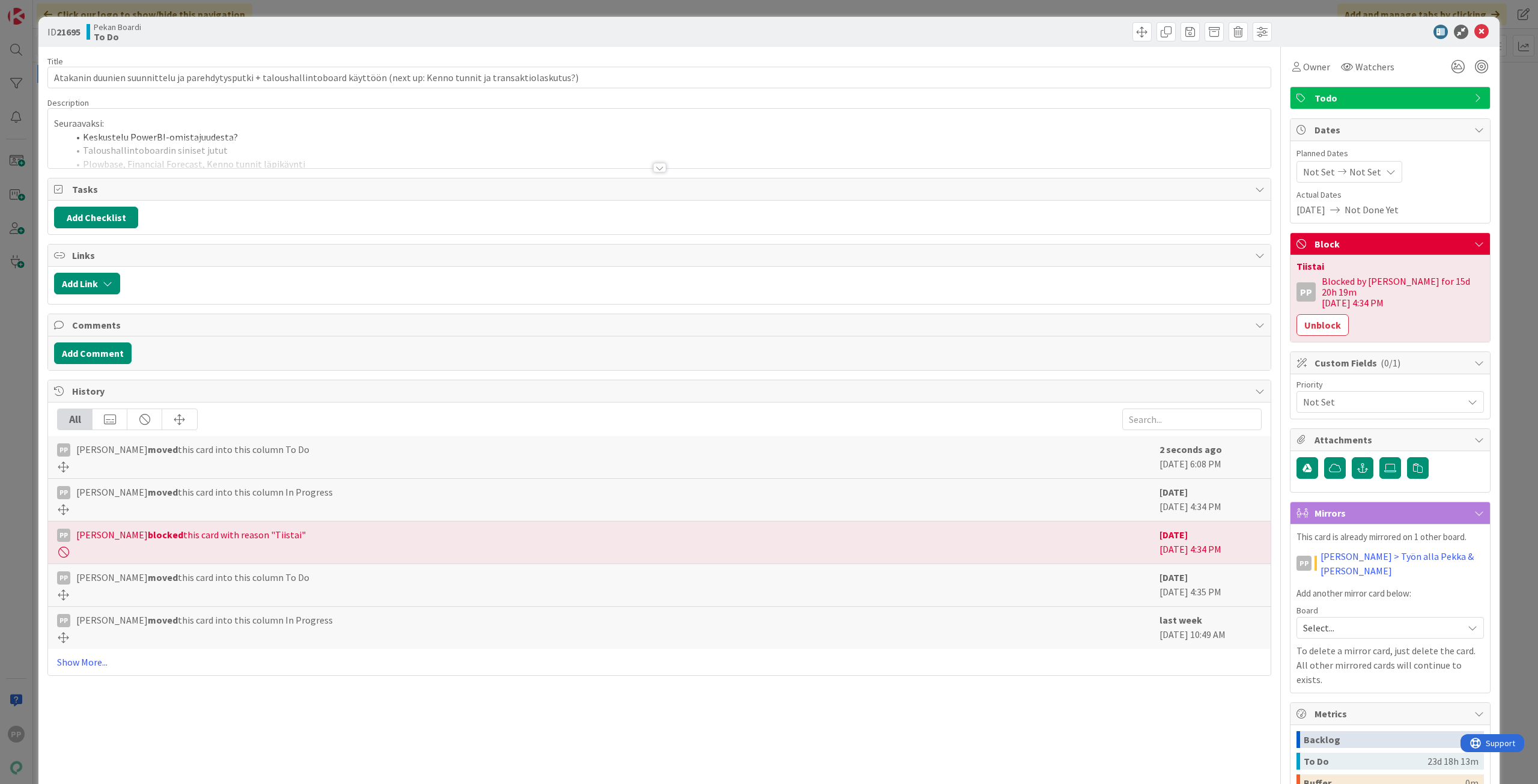
drag, startPoint x: 1326, startPoint y: 310, endPoint x: 1438, endPoint y: 313, distance: 112.0
click at [1339, 309] on div "PP Blocked by [PERSON_NAME] for 15d 20h 19m [DATE] 4:34 PM Unblock" at bounding box center [1390, 306] width 188 height 60
click at [1324, 314] on button "Unblock" at bounding box center [1322, 324] width 52 height 21
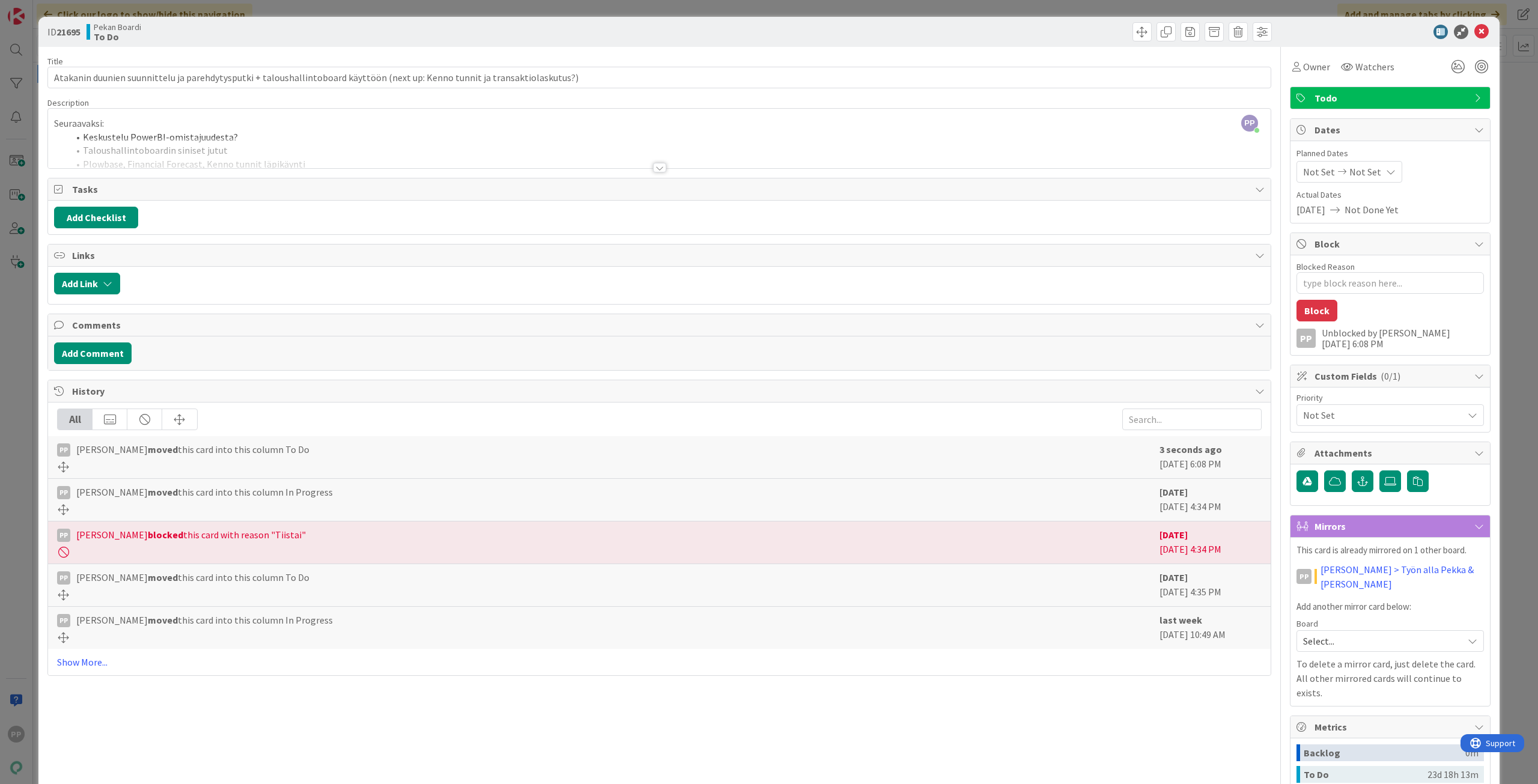
type textarea "x"
click at [1506, 307] on div "ID 21695 Pekan Boardi To Do Title 125 / 128 Atakanin duunien suunnittelu ja par…" at bounding box center [769, 392] width 1538 height 784
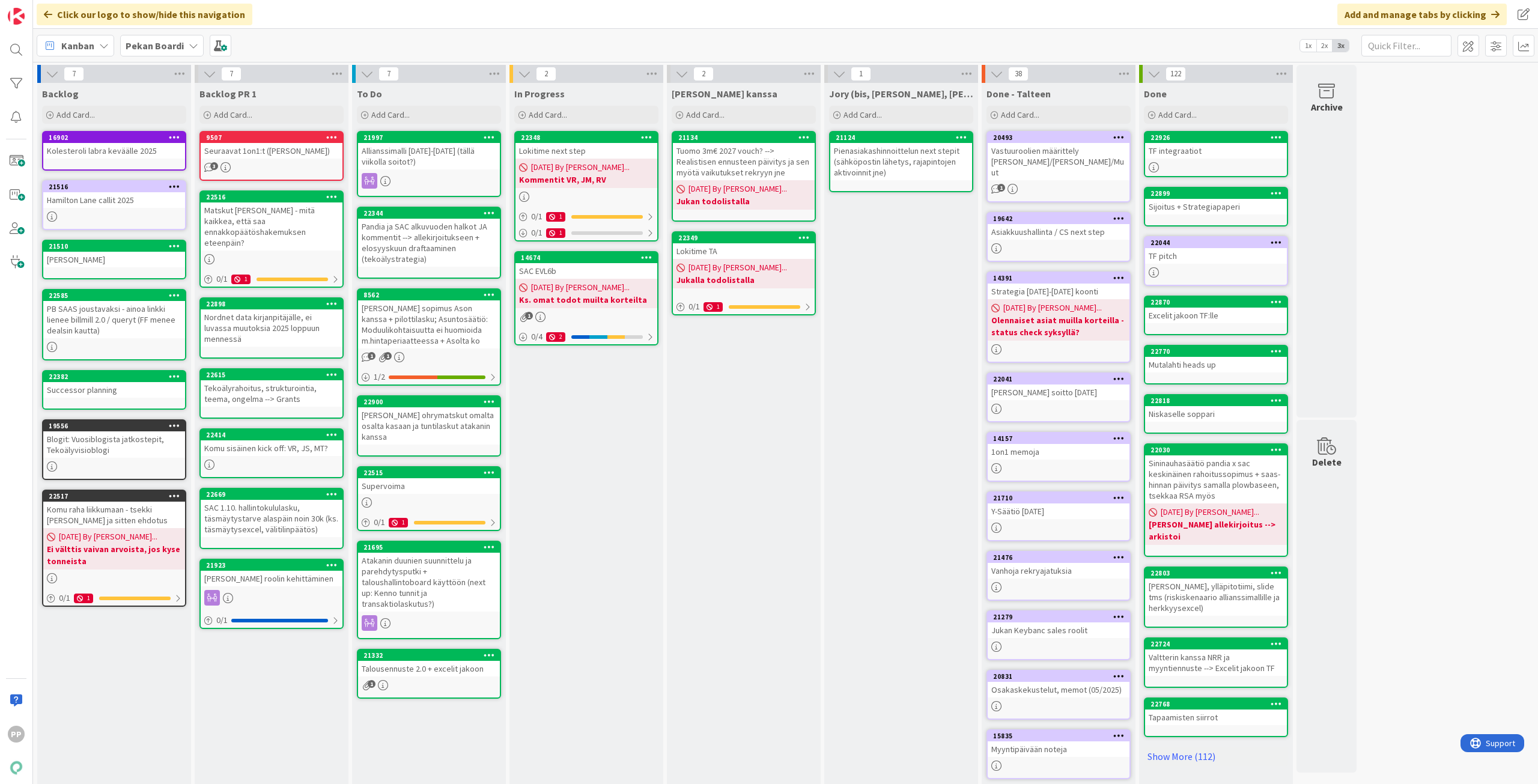
click at [619, 499] on div "In Progress Add Card... 22348 Lokitime next step [DATE] By [PERSON_NAME]... Kom…" at bounding box center [586, 450] width 154 height 735
click at [713, 454] on div "[PERSON_NAME] kanssa Add Card... 21134 Tuomo 3m€ 2027 vouch? --> Realistisen en…" at bounding box center [744, 450] width 154 height 735
click at [727, 432] on div "[PERSON_NAME] kanssa Add Card... 21134 Tuomo 3m€ 2027 vouch? --> Realistisen en…" at bounding box center [744, 450] width 154 height 735
click at [733, 424] on div "[PERSON_NAME] kanssa Add Card... 21134 Tuomo 3m€ 2027 vouch? --> Realistisen en…" at bounding box center [744, 450] width 154 height 735
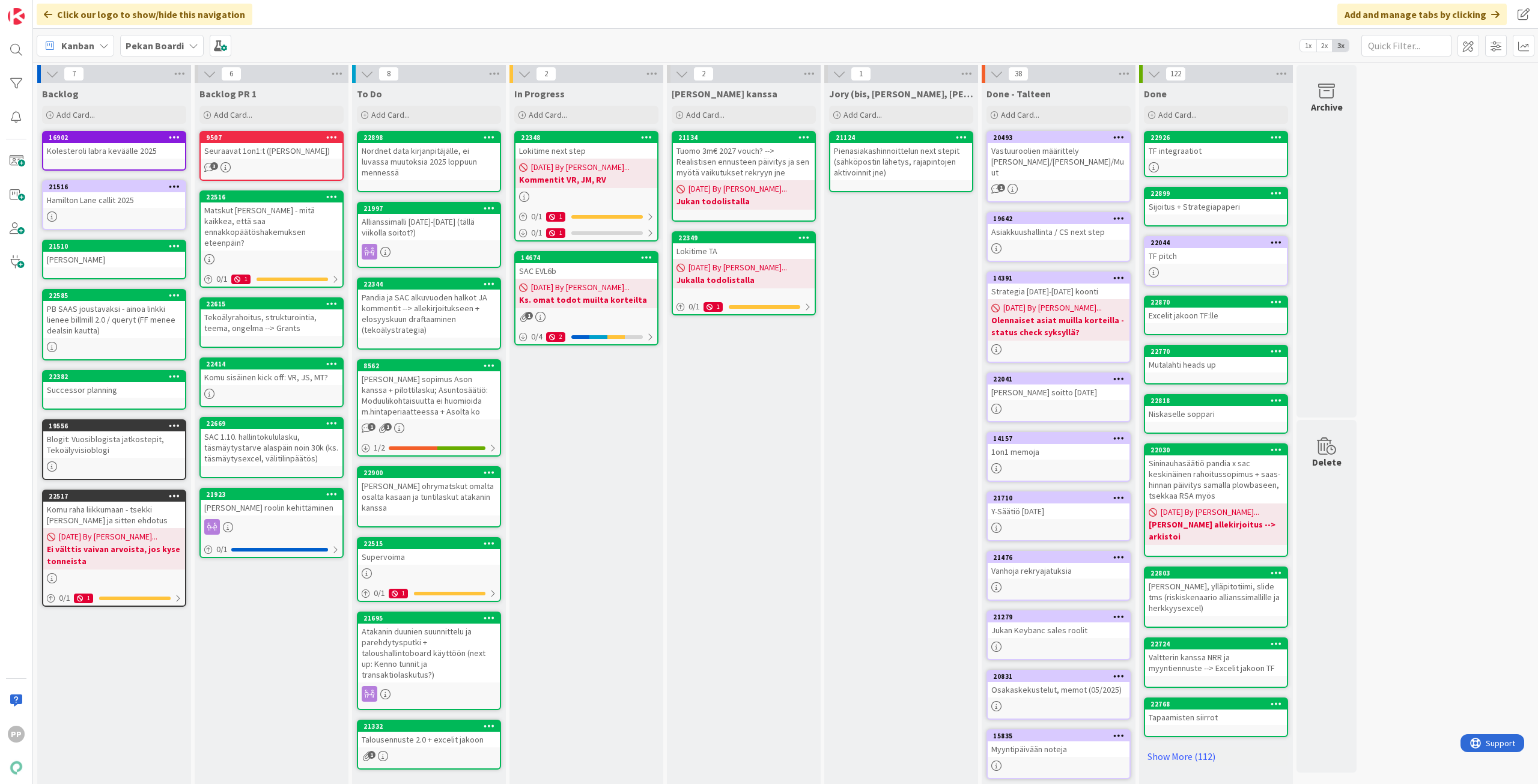
click at [592, 452] on div "In Progress Add Card... 22348 Lokitime next step [DATE] By [PERSON_NAME]... Kom…" at bounding box center [586, 450] width 154 height 735
click at [277, 631] on div "Backlog PR 1 Add Card... 9507 Seuraavat 1on1:t ([PERSON_NAME], [PERSON_NAME]) 3…" at bounding box center [271, 450] width 154 height 735
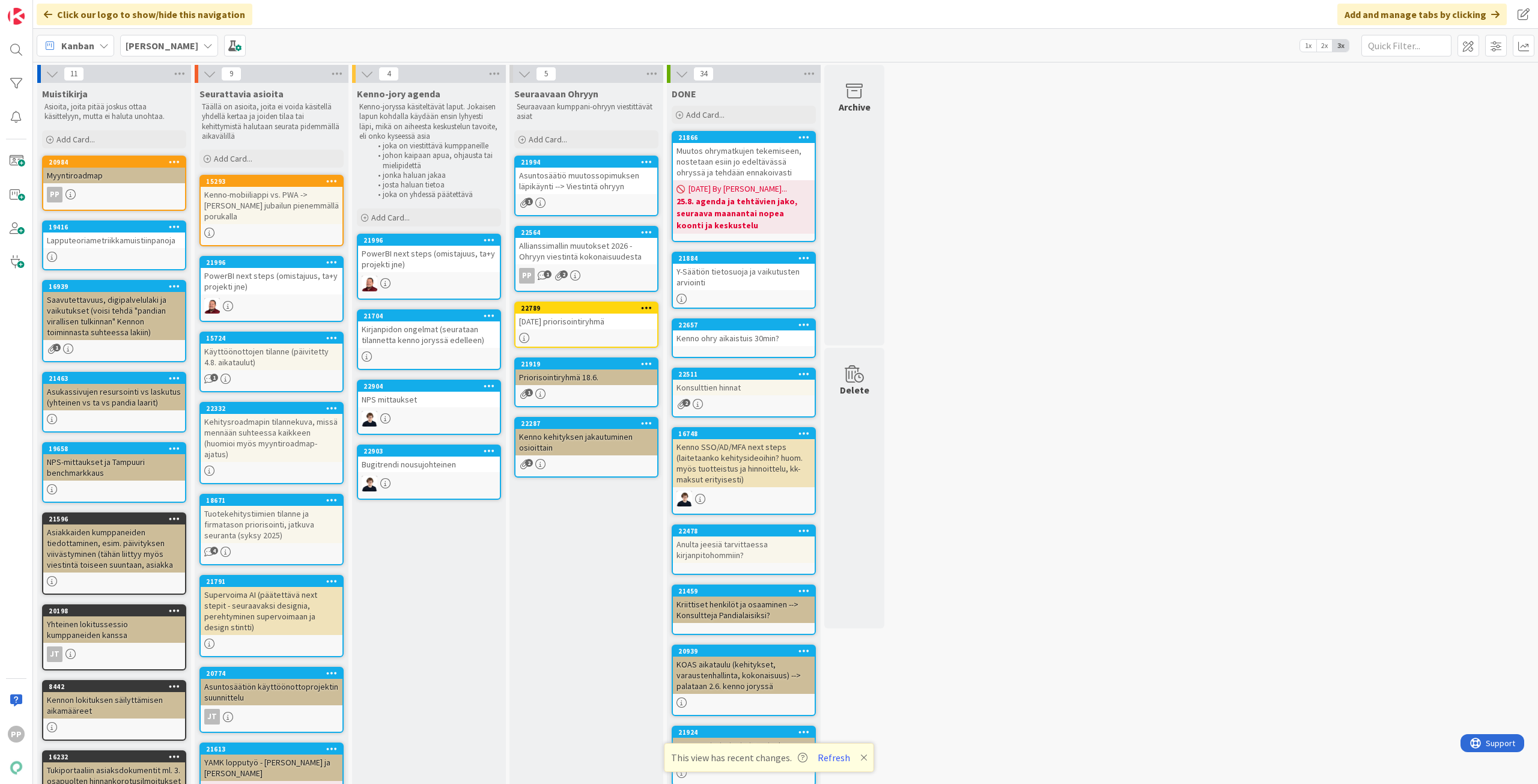
click at [1000, 257] on div "11 Muistikirja Asioita, joita pitää joskus ottaa käsittelyyn, mutta ei haluta u…" at bounding box center [786, 521] width 1500 height 913
click at [999, 253] on div "11 Muistikirja Asioita, joita pitää joskus ottaa käsittelyyn, mutta ei haluta u…" at bounding box center [786, 521] width 1500 height 913
